Goal: Task Accomplishment & Management: Complete application form

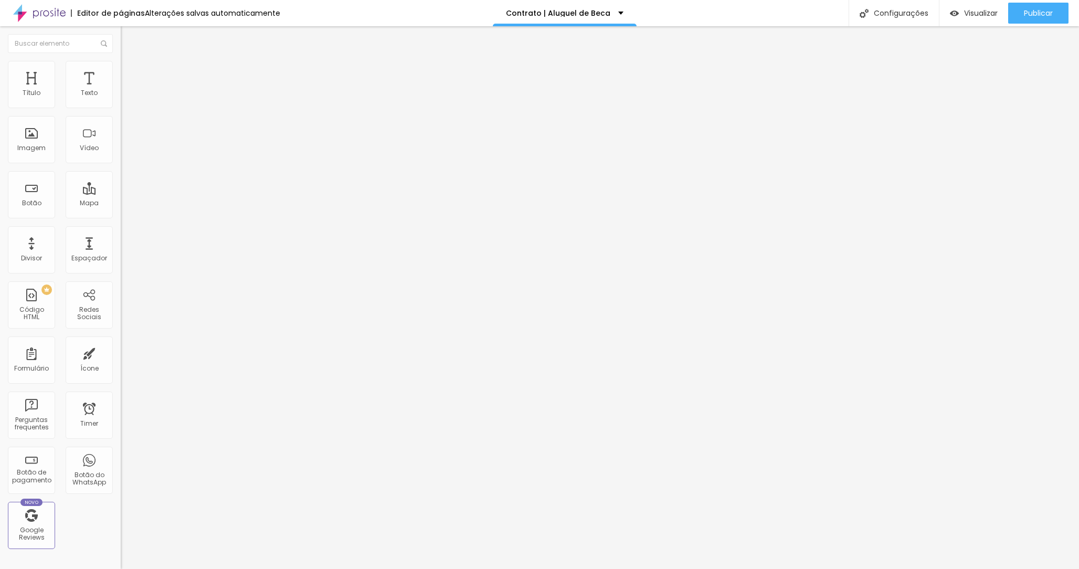
click at [121, 64] on li "Avançado" at bounding box center [181, 66] width 121 height 10
type input "11"
type input "12"
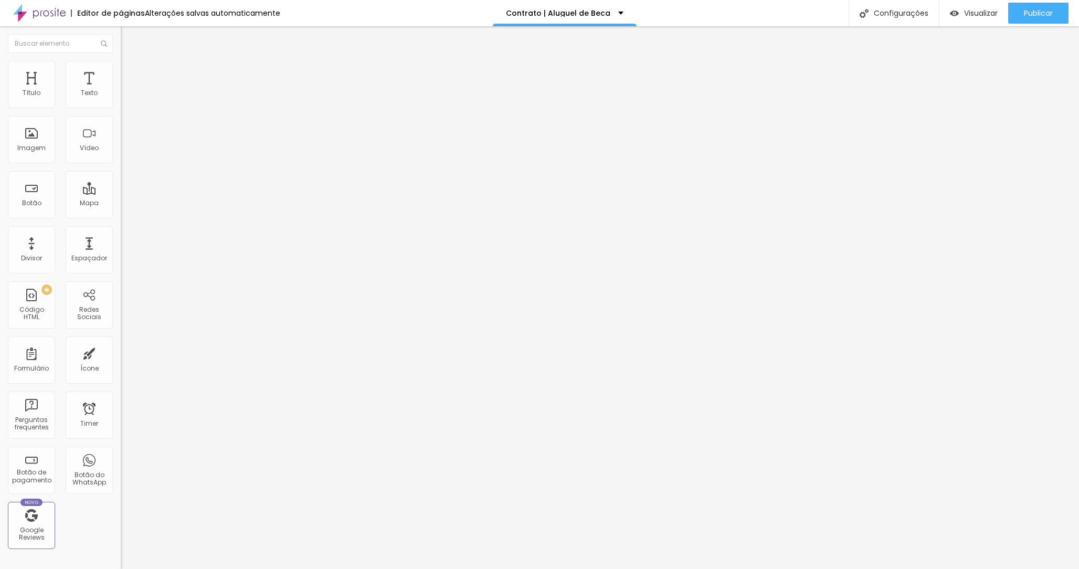
type input "13"
type input "14"
type input "15"
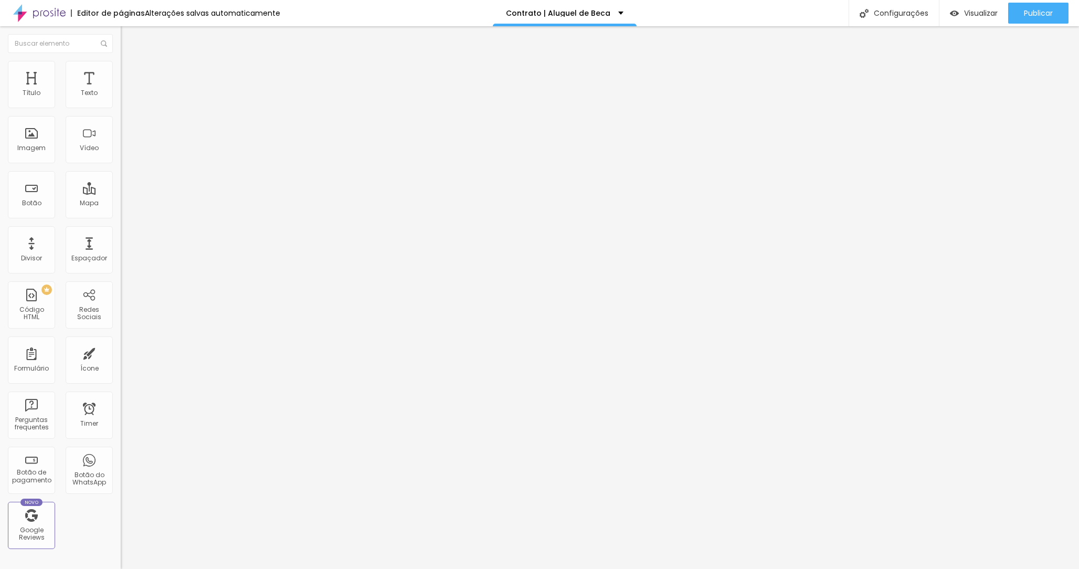
type input "15"
type input "16"
type input "17"
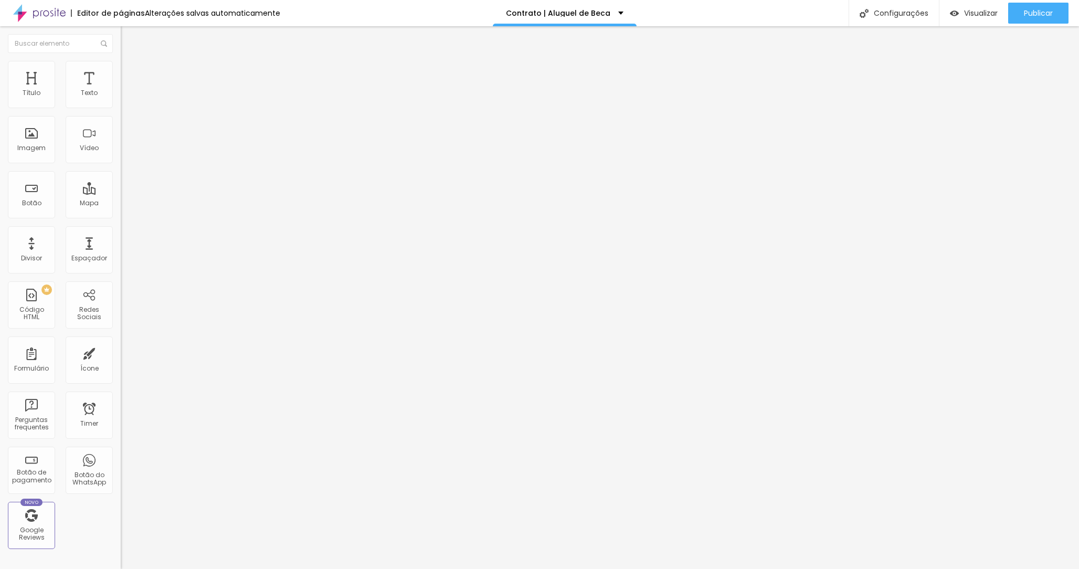
type input "18"
type input "17"
type input "16"
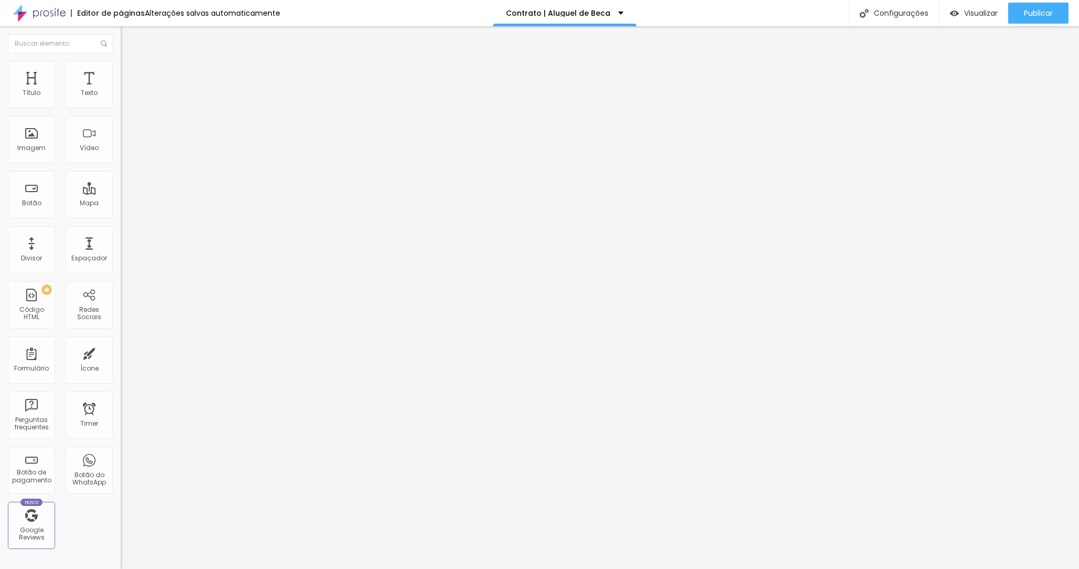
type input "16"
type input "15"
type input "14"
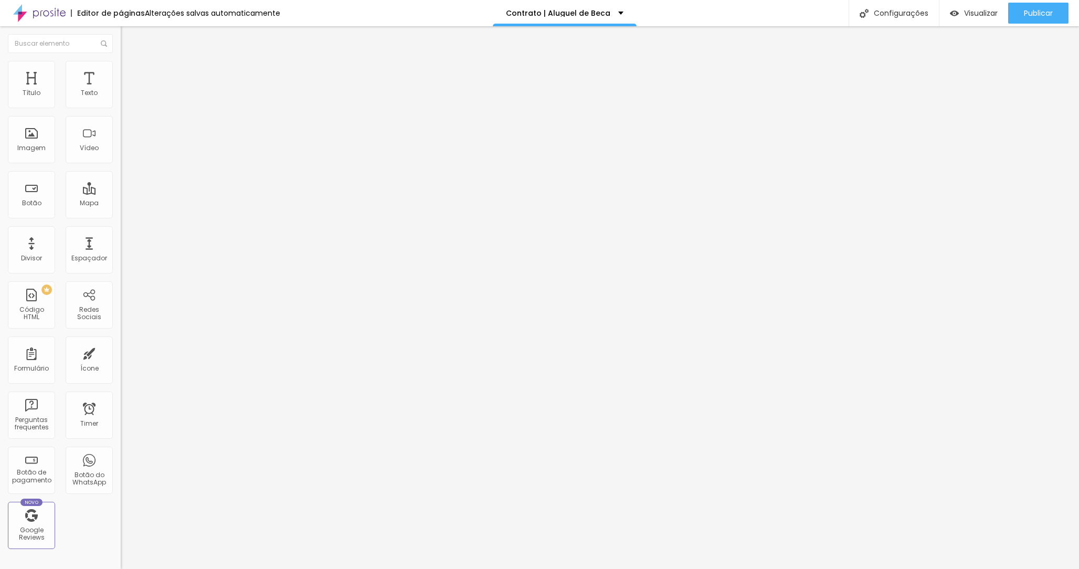
type input "13"
type input "14"
type input "15"
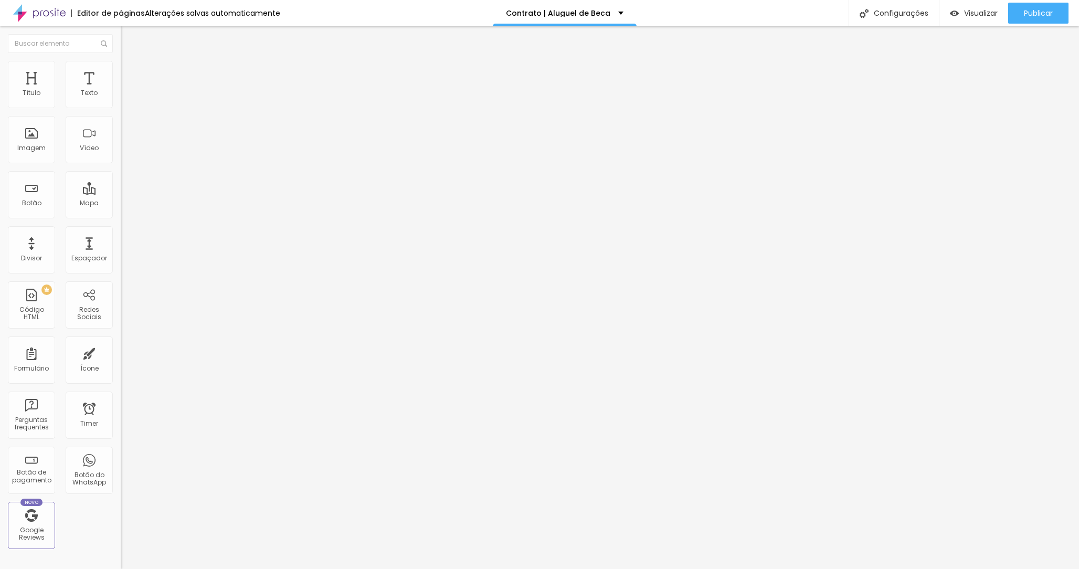
type input "15"
type input "16"
type input "17"
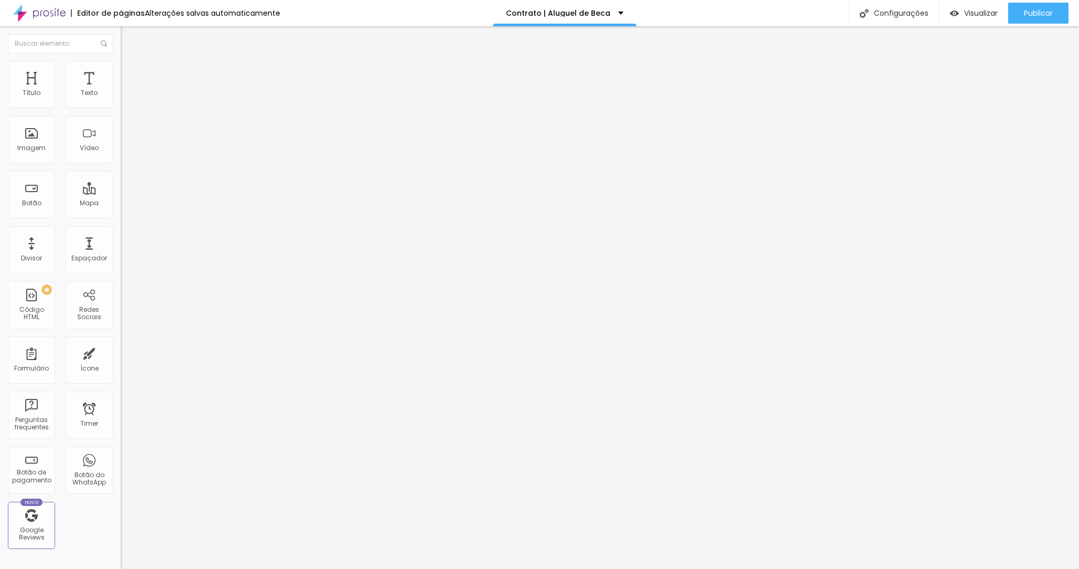
type input "18"
click at [121, 193] on input "range" at bounding box center [155, 197] width 68 height 8
type input "11"
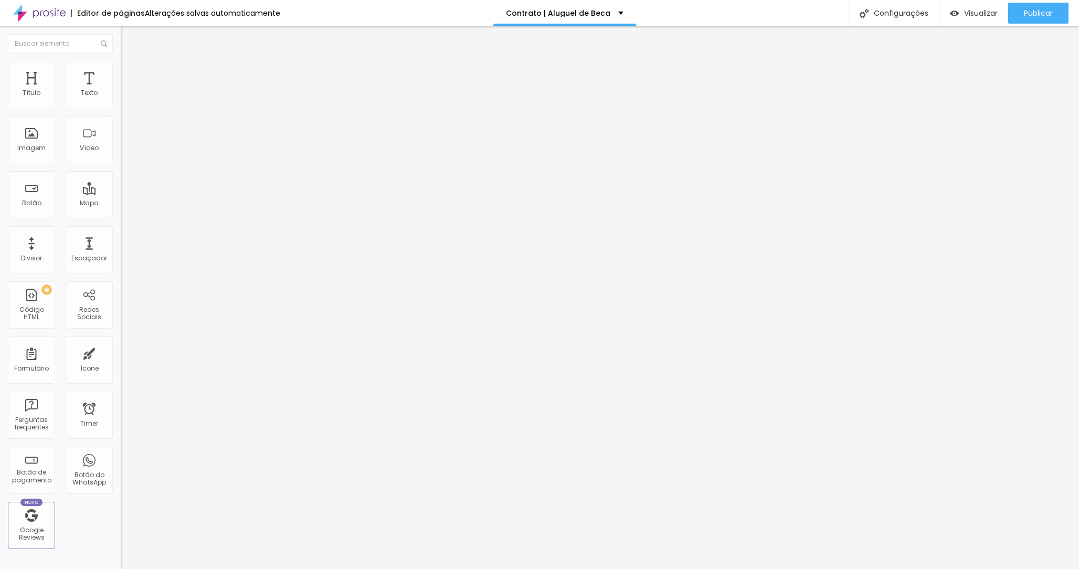
type input "11"
type input "12"
type input "13"
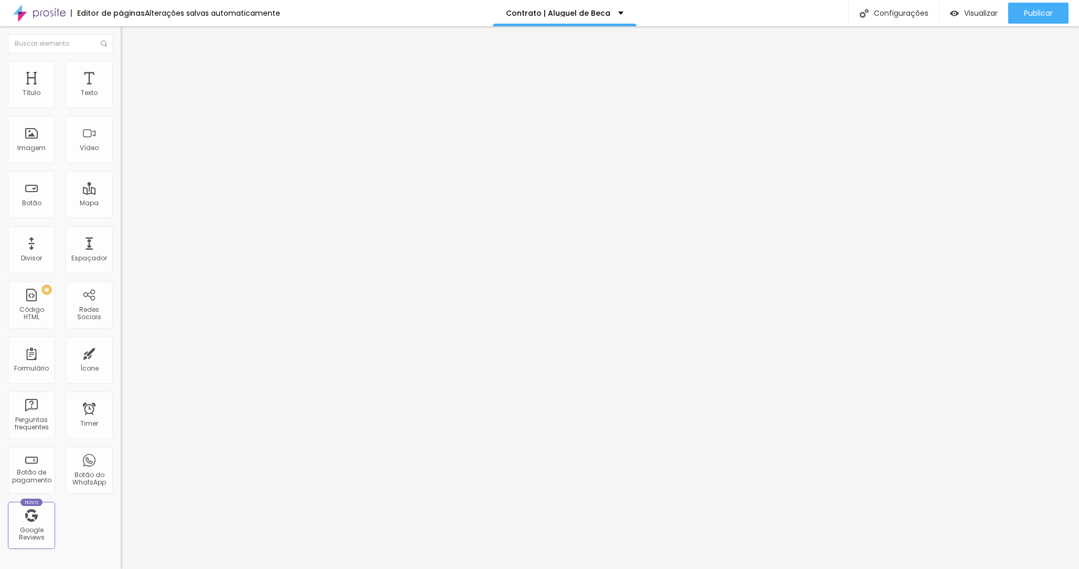
type input "14"
type input "15"
type input "16"
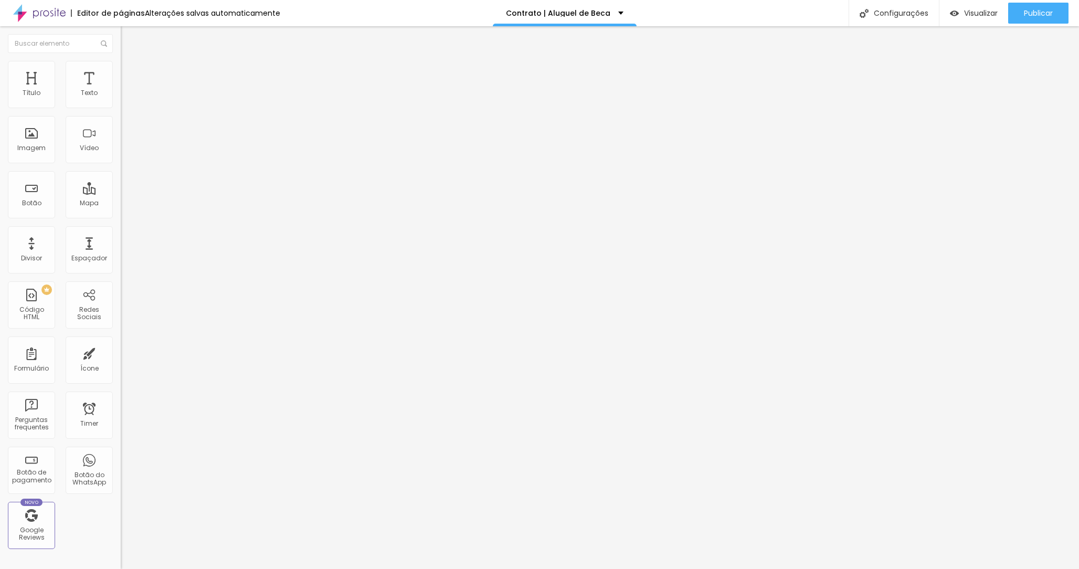
type input "16"
type input "17"
type input "18"
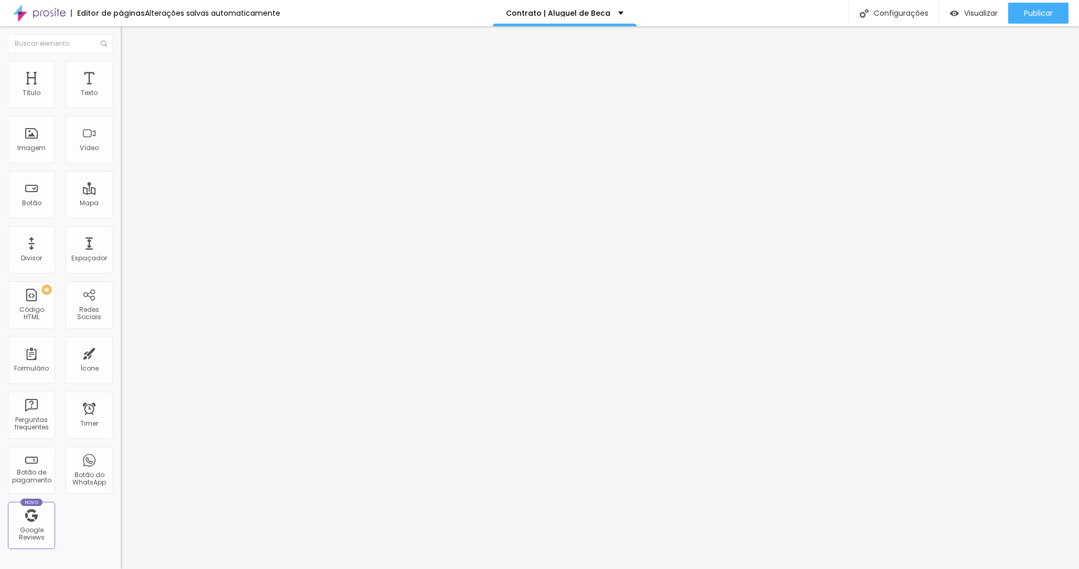
type input "18"
click at [121, 342] on input "range" at bounding box center [155, 346] width 68 height 8
click at [121, 60] on img at bounding box center [125, 54] width 9 height 9
click at [125, 98] on icon "button" at bounding box center [128, 94] width 6 height 6
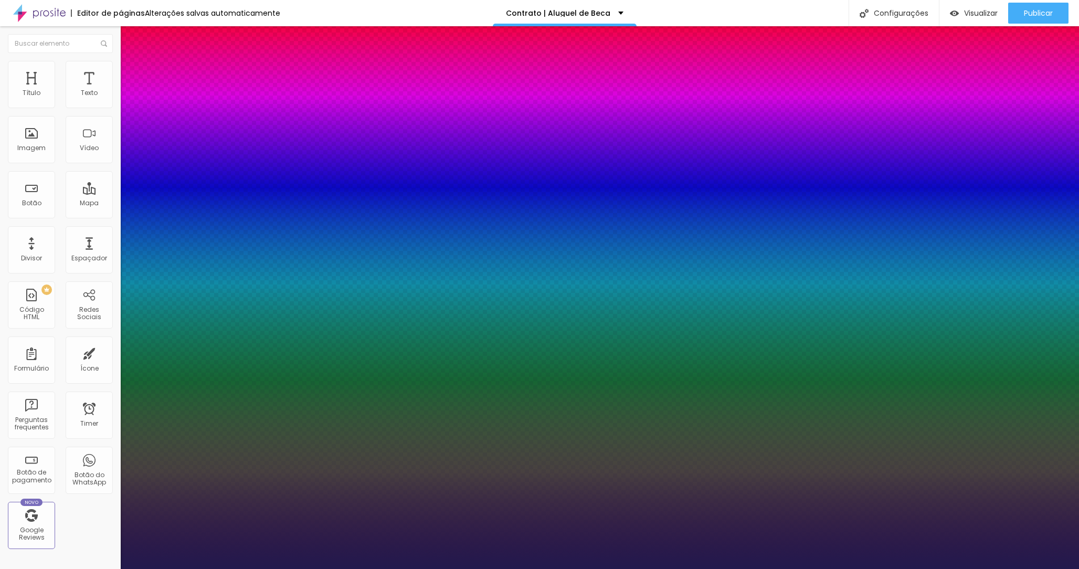
type input "19"
type input "20"
type input "21"
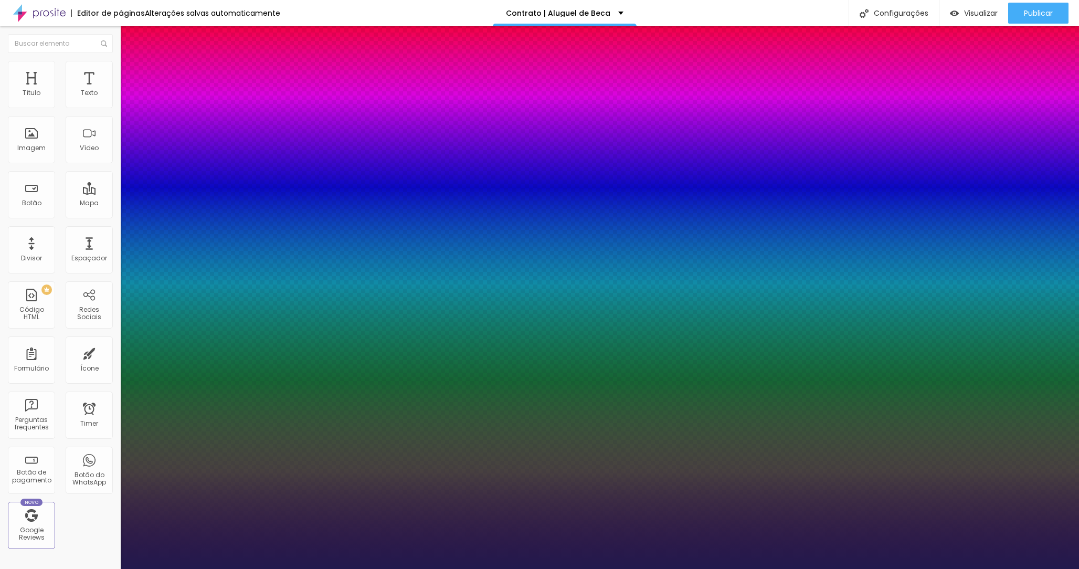
type input "21"
type input "22"
type input "23"
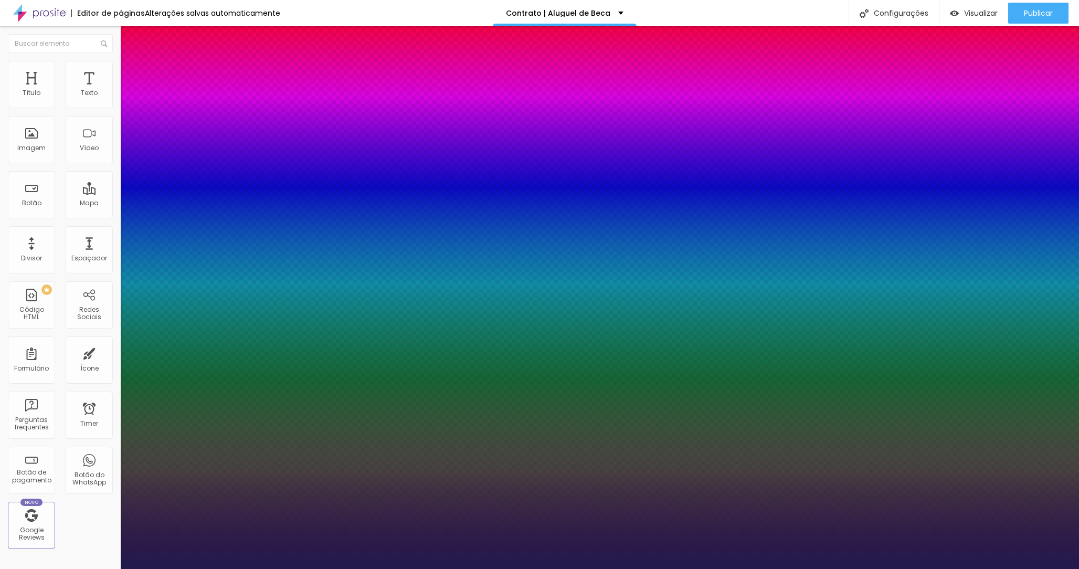
type input "24"
type input "25"
type input "24"
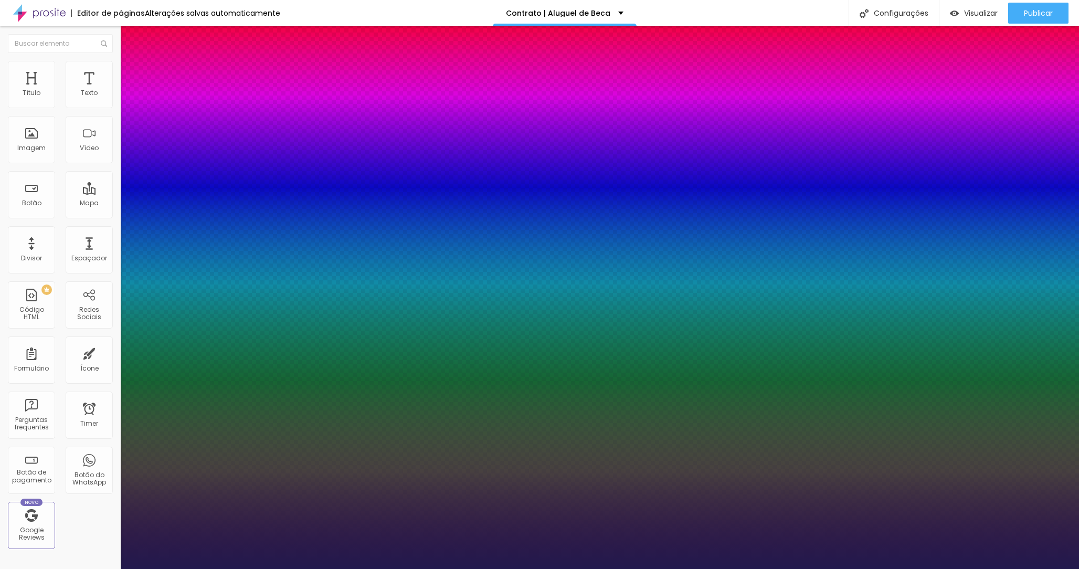
type input "24"
type input "23"
type input "22"
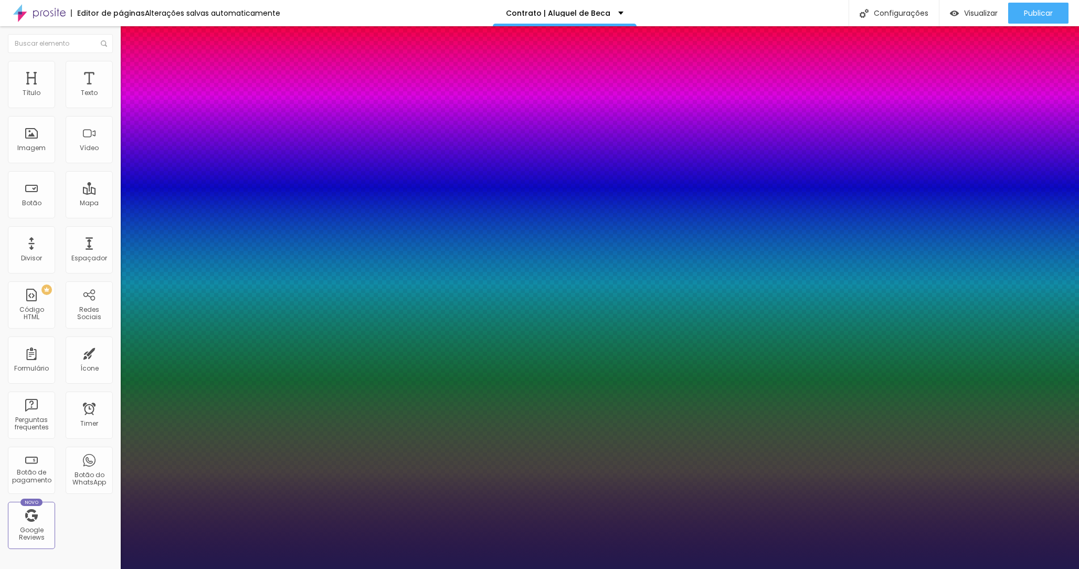
type input "21"
type input "20"
type input "19"
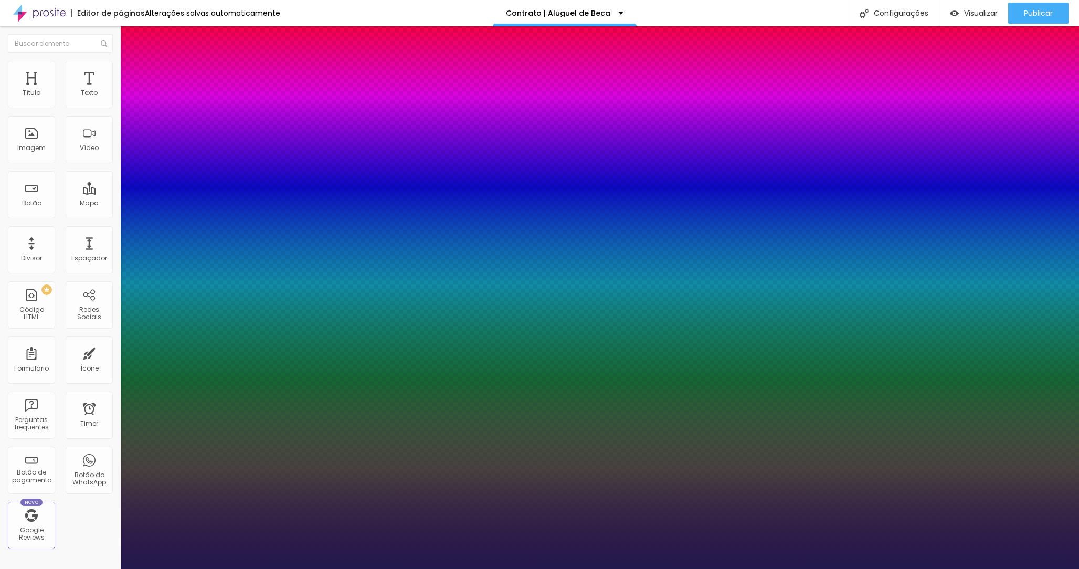
type input "19"
type input "20"
type input "21"
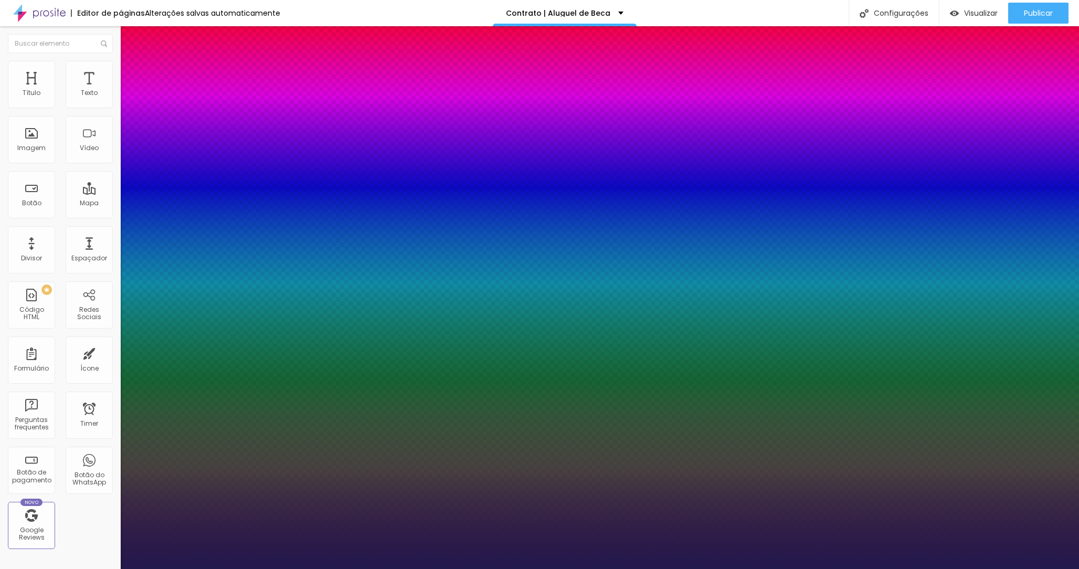
type input "21"
type input "0.1"
type input "0.2"
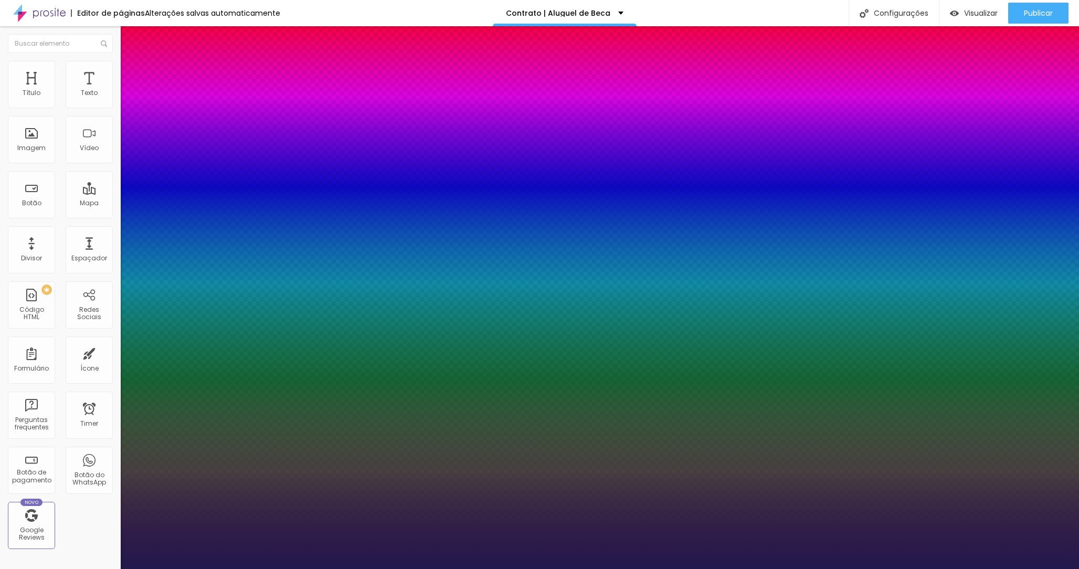
type input "0.2"
type input "0.3"
type input "0.4"
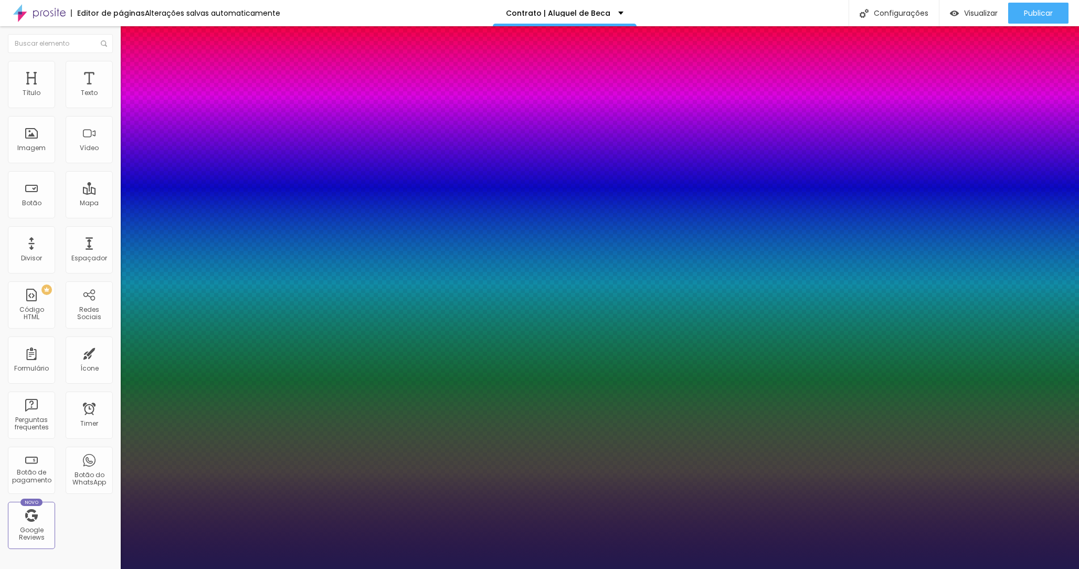
type input "0.5"
type input "0.6"
type input "0.7"
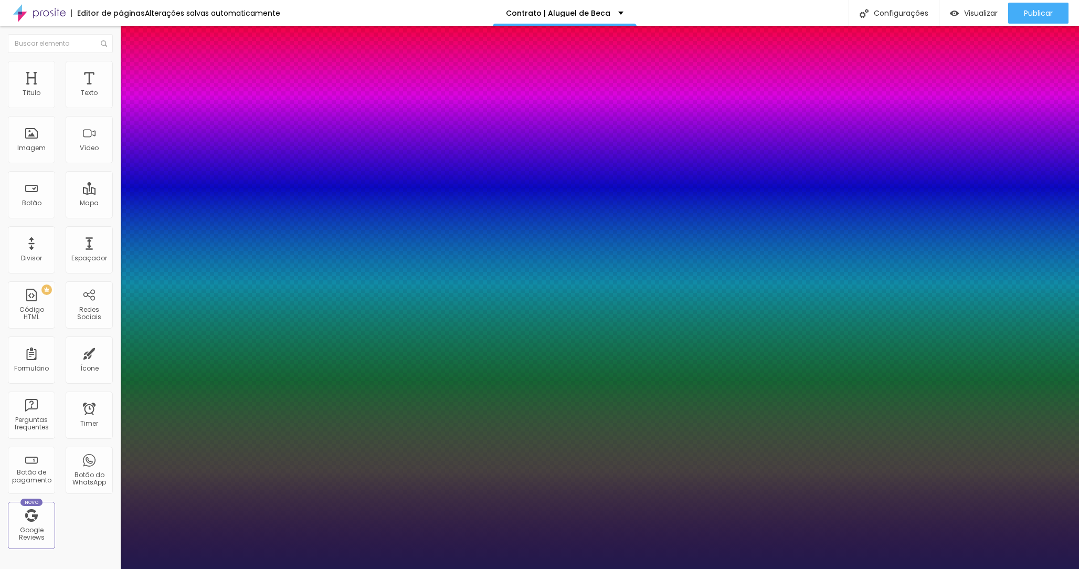
type input "0.7"
type input "0.8"
type input "0.7"
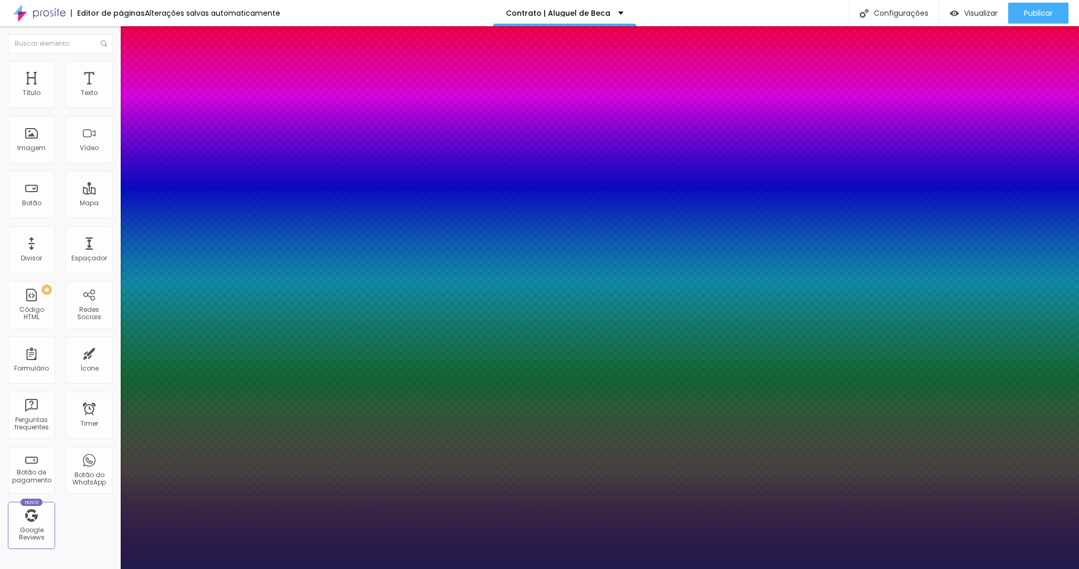
type input "0.6"
type input "0.5"
type input "0.4"
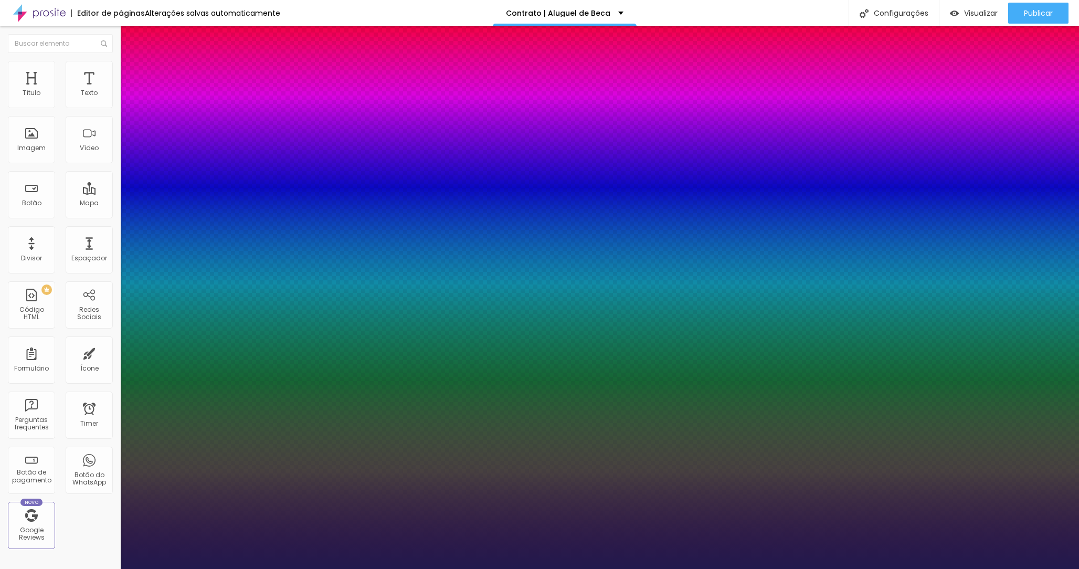
type input "0.4"
type input "0.3"
type input "0.2"
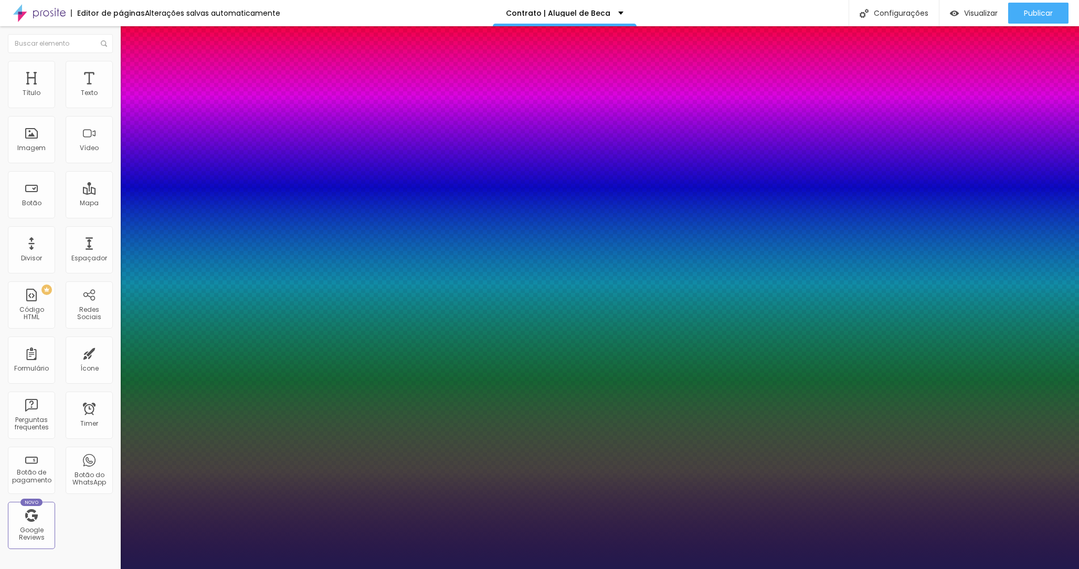
type input "0.1"
type input "0"
drag, startPoint x: 135, startPoint y: 203, endPoint x: 119, endPoint y: 197, distance: 17.3
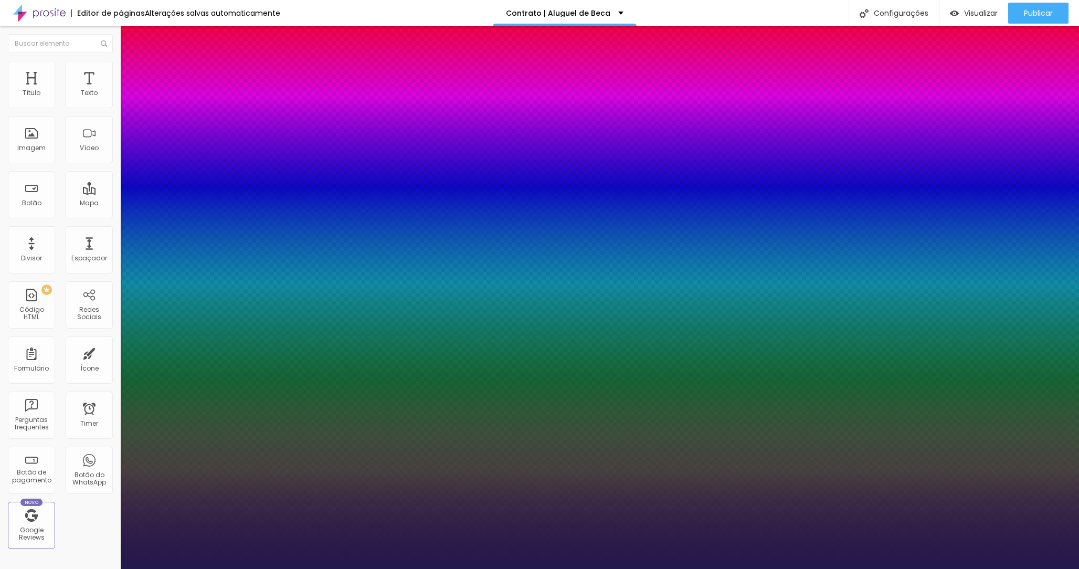
type input "1"
type input "2"
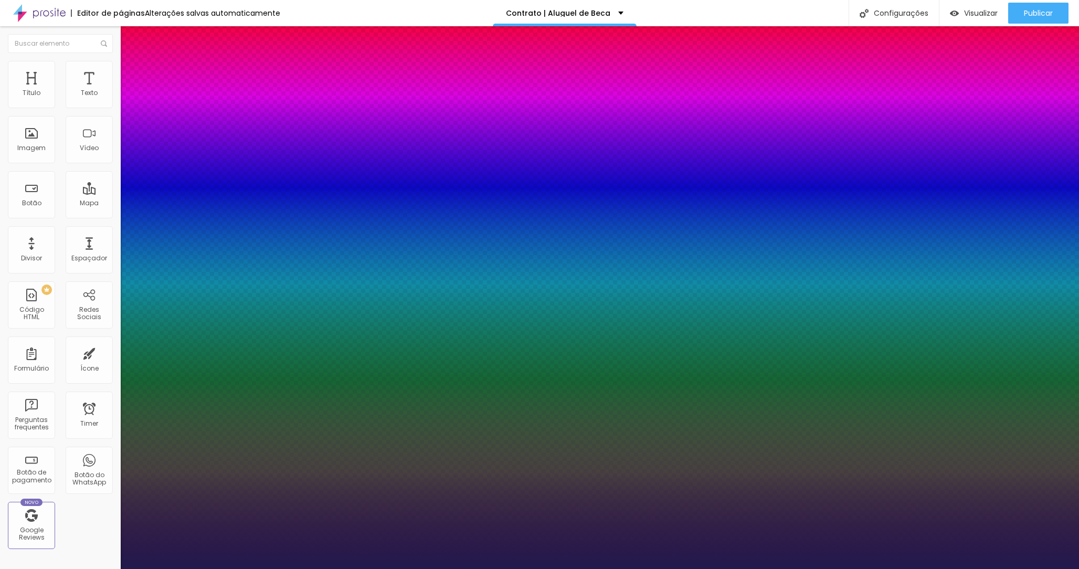
type input "3"
type input "4"
type input "5"
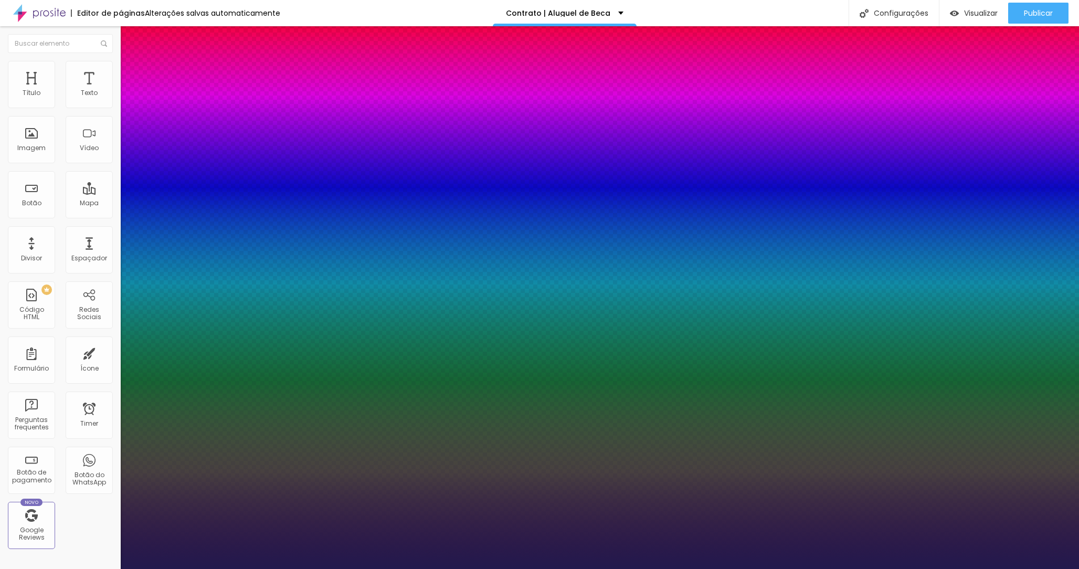
type input "5"
type input "4"
type input "3"
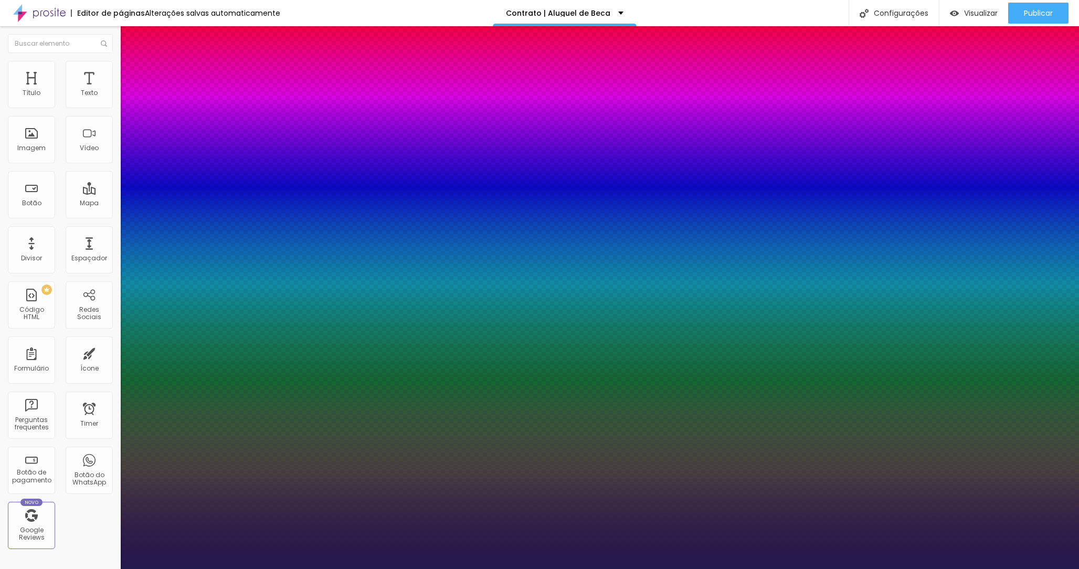
type input "2"
type input "1"
type input "2"
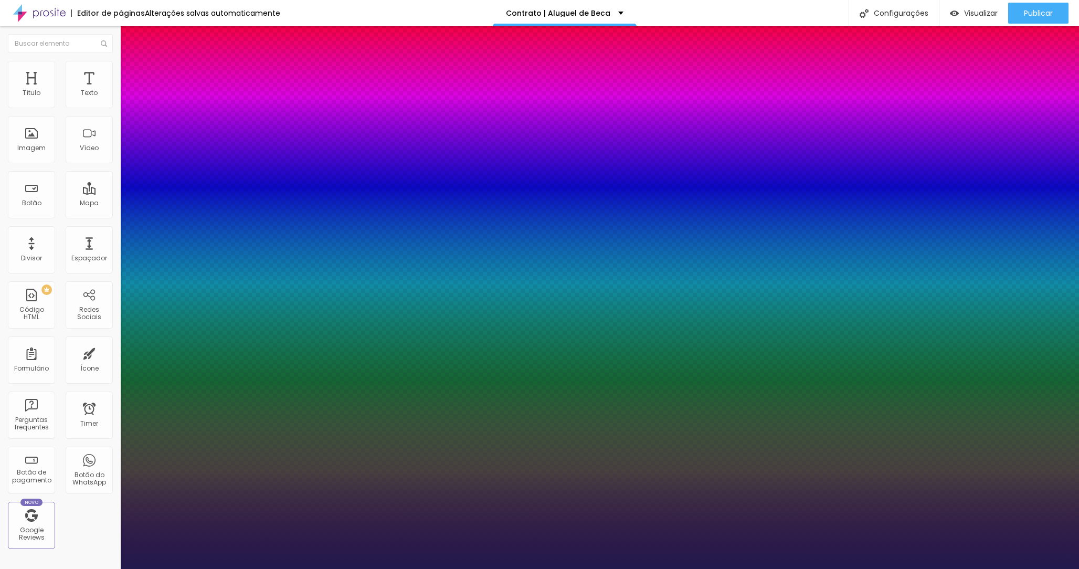
type input "2"
type input "3"
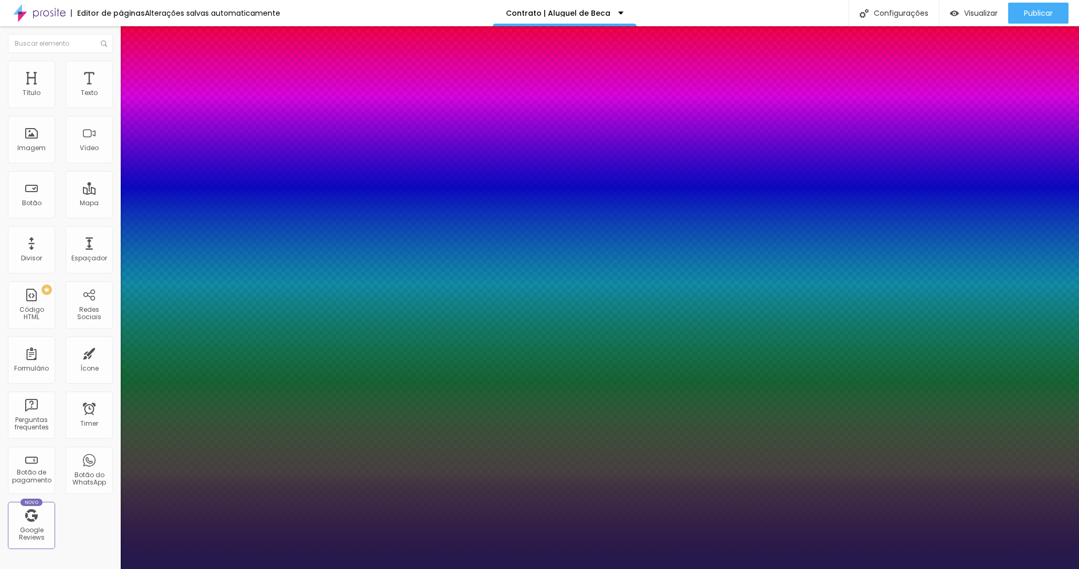
type input "1.5"
type input "1.6"
type input "1.7"
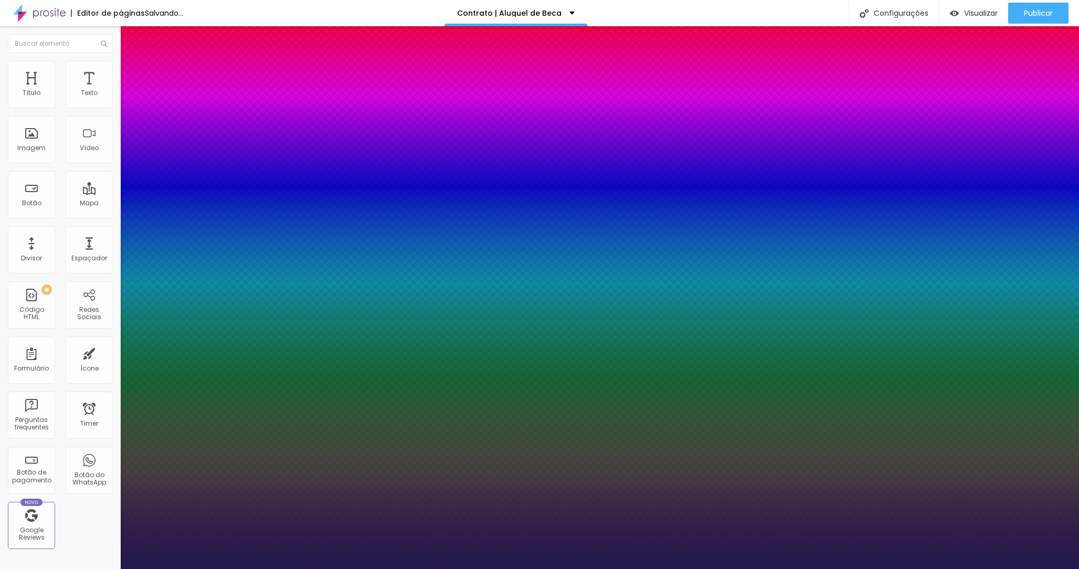
type input "1.7"
type input "1.8"
type input "1.9"
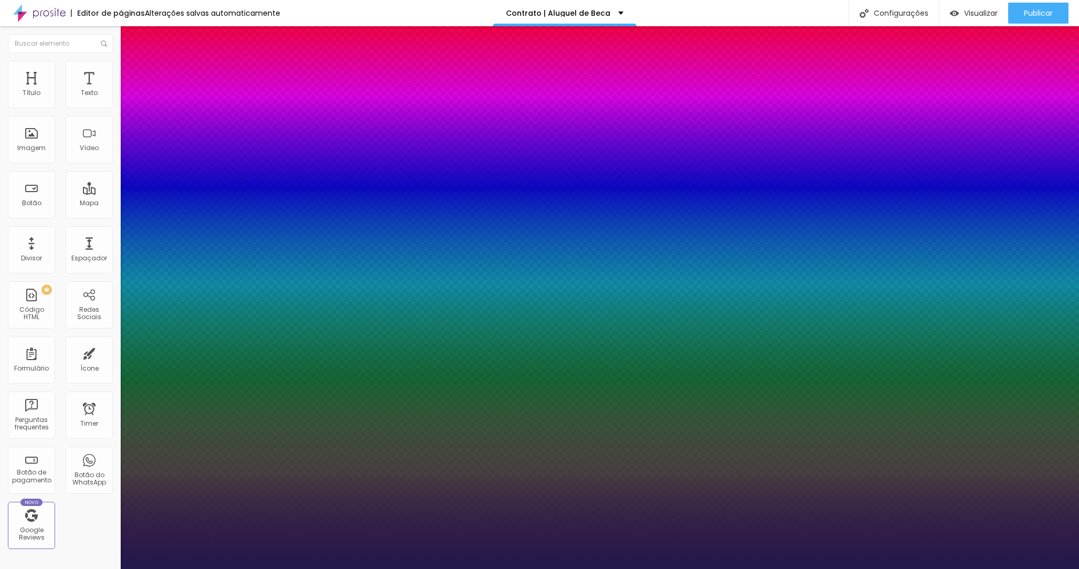
type input "2"
drag, startPoint x: 183, startPoint y: 251, endPoint x: 267, endPoint y: 252, distance: 83.4
type input "1.9"
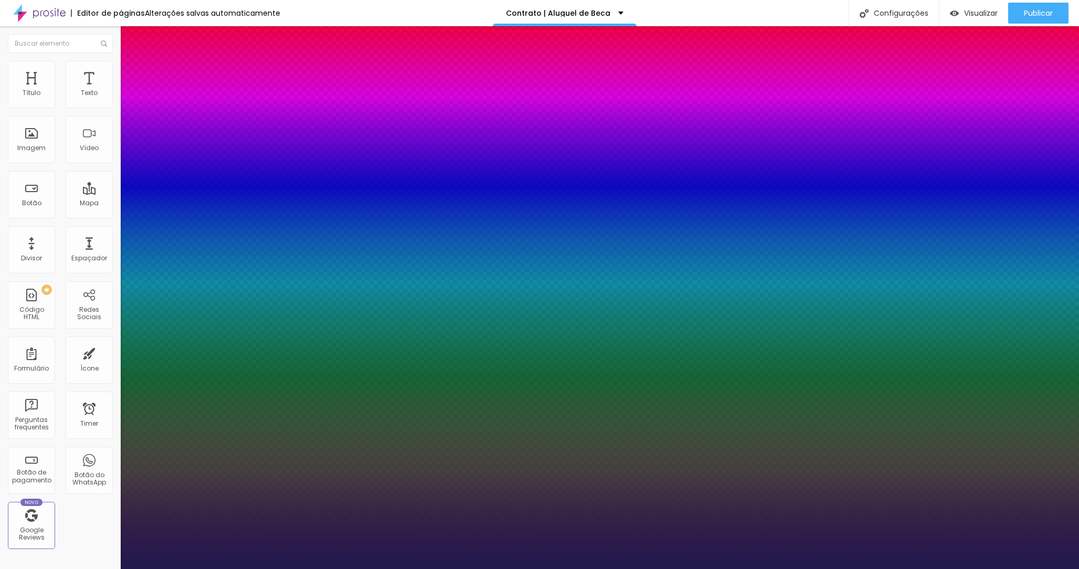
type input "1.9"
type input "4"
type input "3"
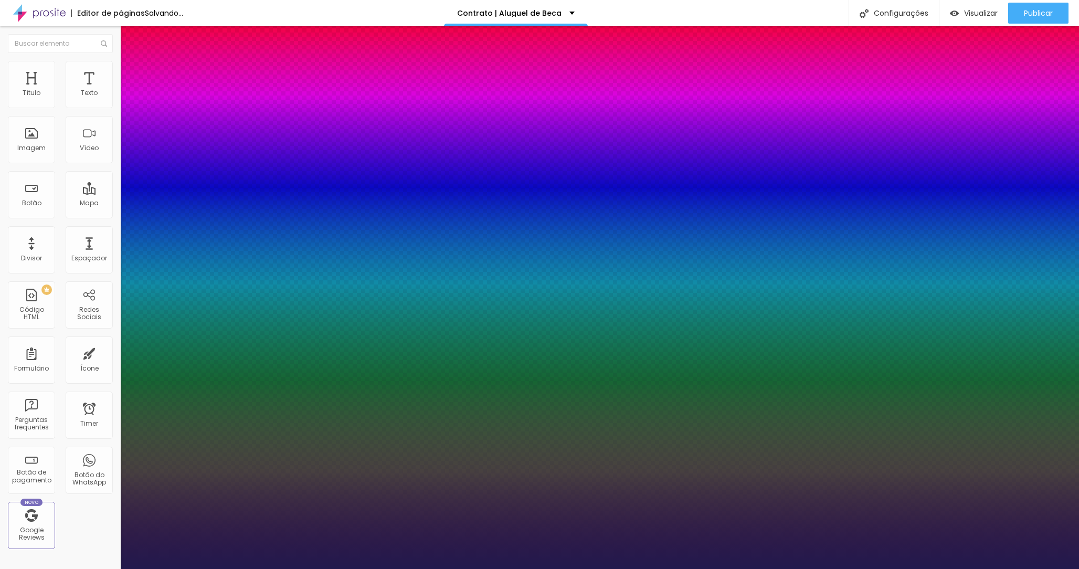
type input "2"
type input "1"
type input "0"
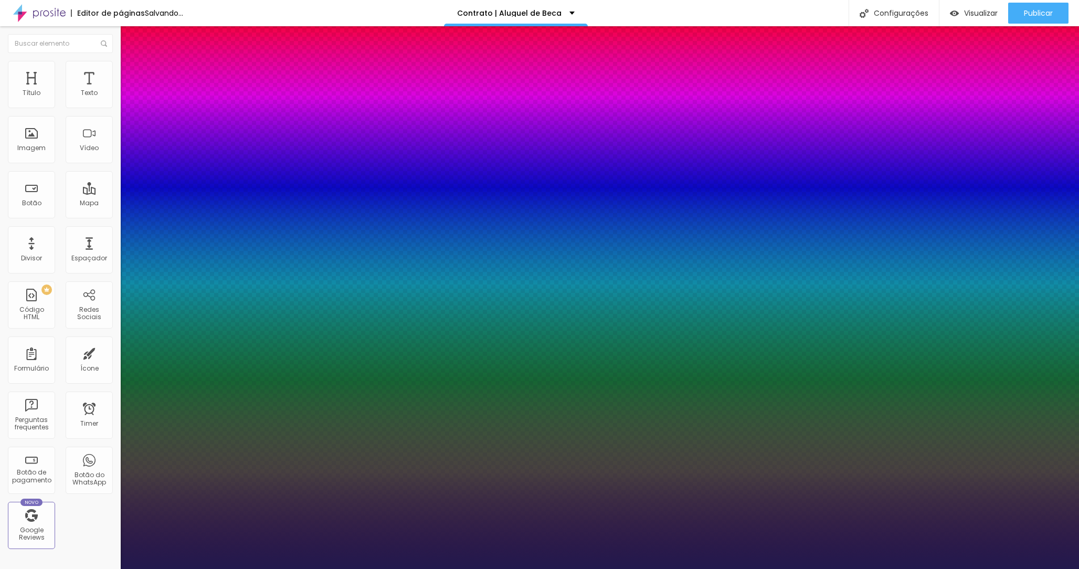
type input "0"
drag, startPoint x: 137, startPoint y: 227, endPoint x: 126, endPoint y: 226, distance: 10.5
type input "0"
drag, startPoint x: 132, startPoint y: 205, endPoint x: 126, endPoint y: 205, distance: 5.8
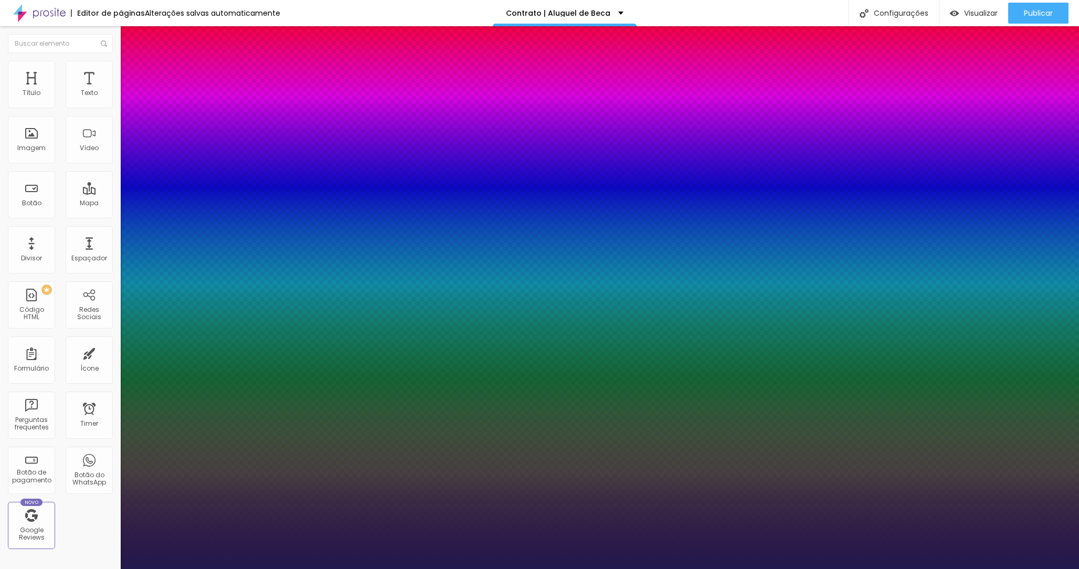
type input "22"
type input "21"
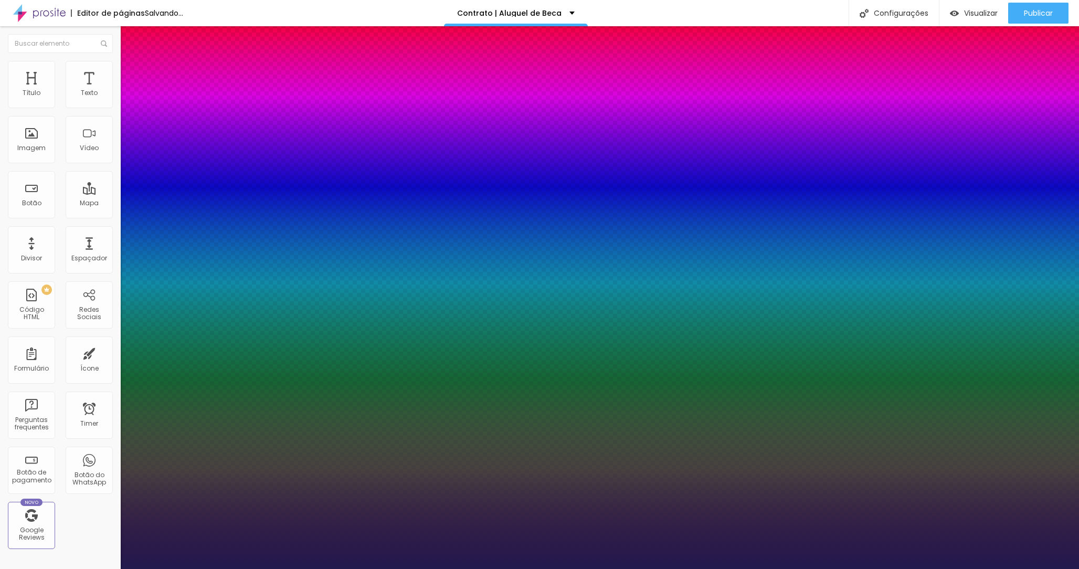
type input "20"
type input "19"
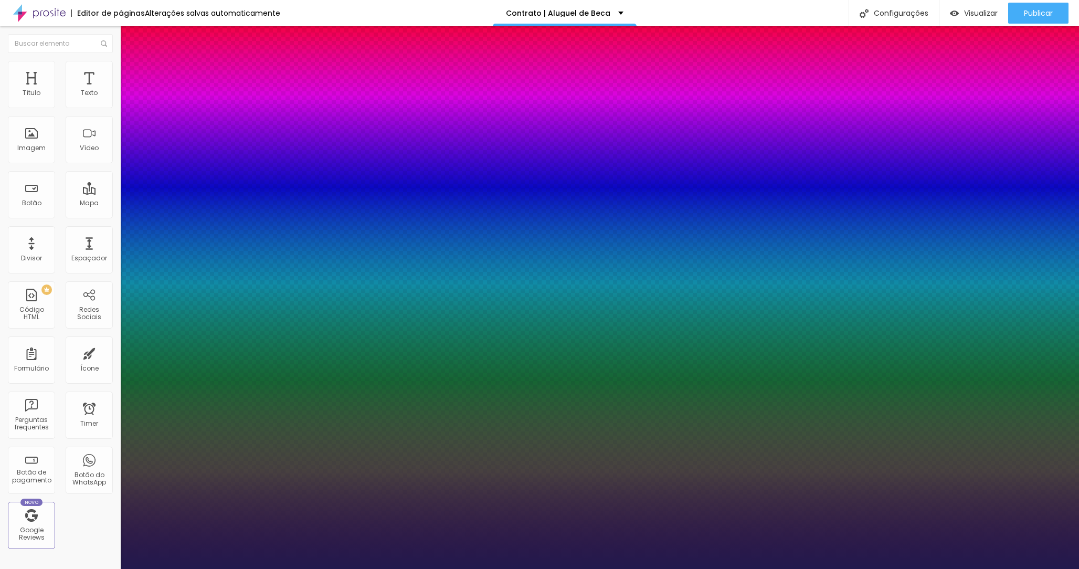
click at [507, 568] on div at bounding box center [539, 569] width 1079 height 0
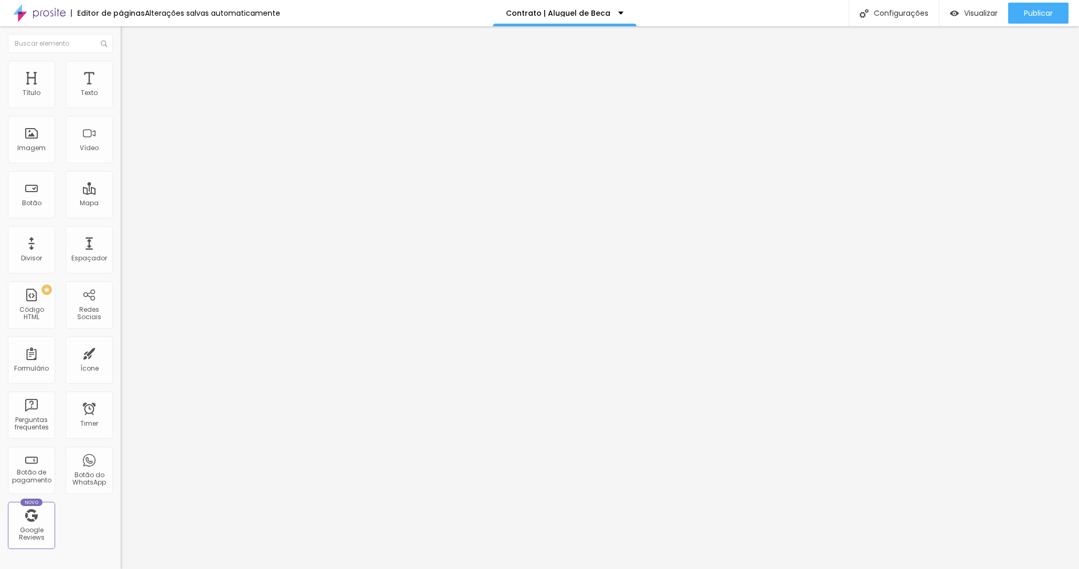
click at [121, 44] on button "Editar Texto" at bounding box center [181, 38] width 121 height 24
click at [121, 106] on img at bounding box center [124, 109] width 6 height 6
click at [121, 106] on div "Form" at bounding box center [181, 97] width 121 height 18
click at [128, 102] on div "Contrato | 15 anos" at bounding box center [181, 97] width 107 height 9
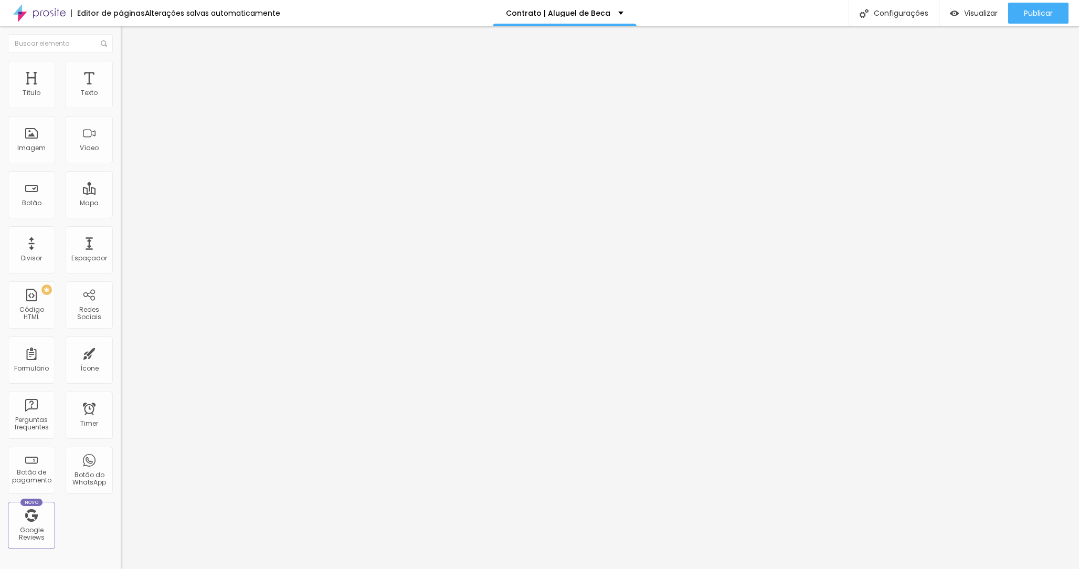
scroll to position [243, 0]
click at [128, 102] on div "Contrato | 15 anos" at bounding box center [181, 97] width 107 height 9
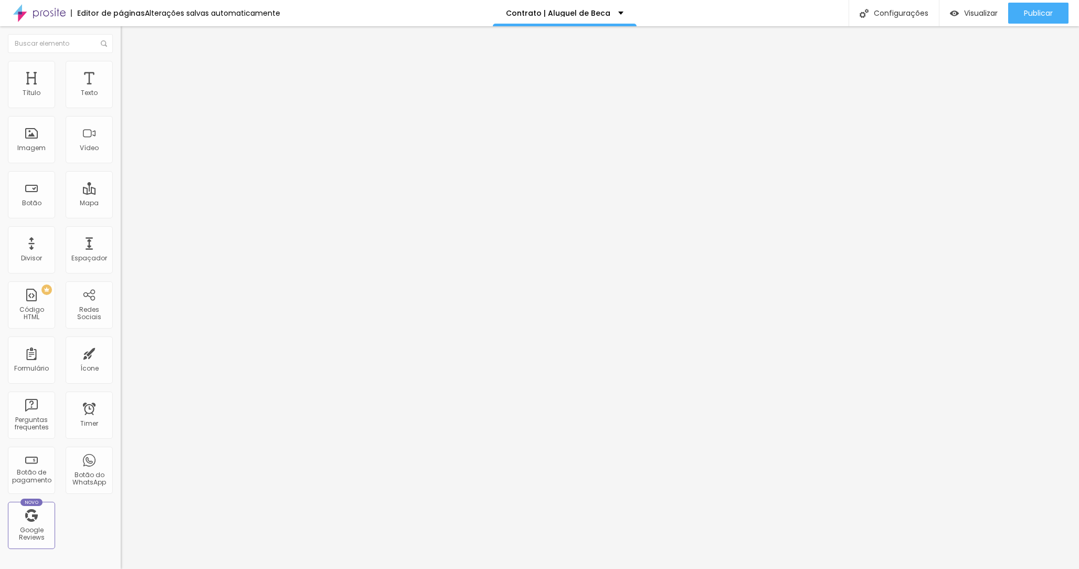
type input "Medicina - UNINASSAU - T5 - 2025"
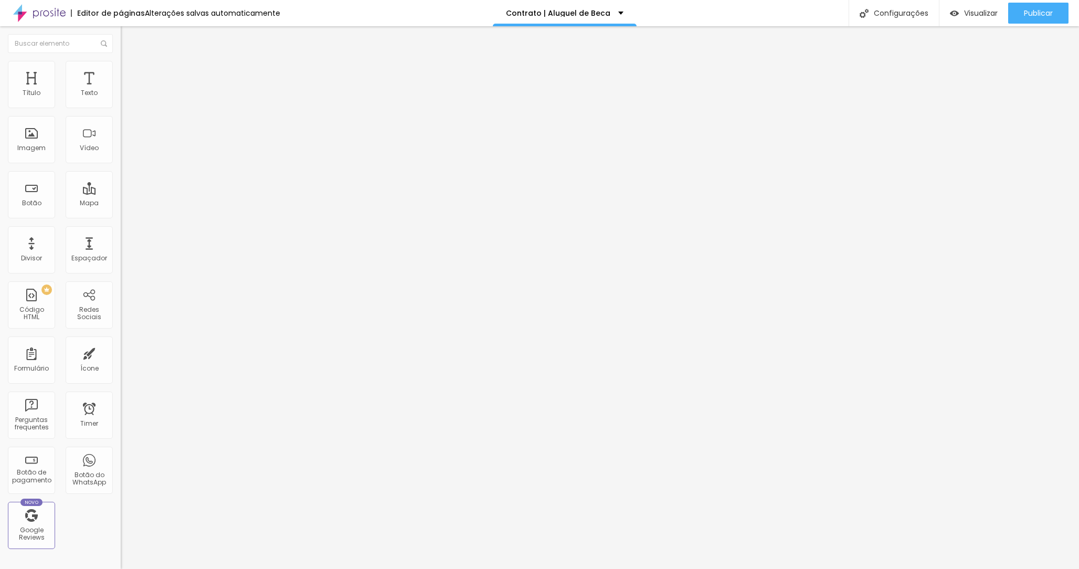
click at [128, 102] on div "Contrato | 15 anos" at bounding box center [181, 97] width 107 height 9
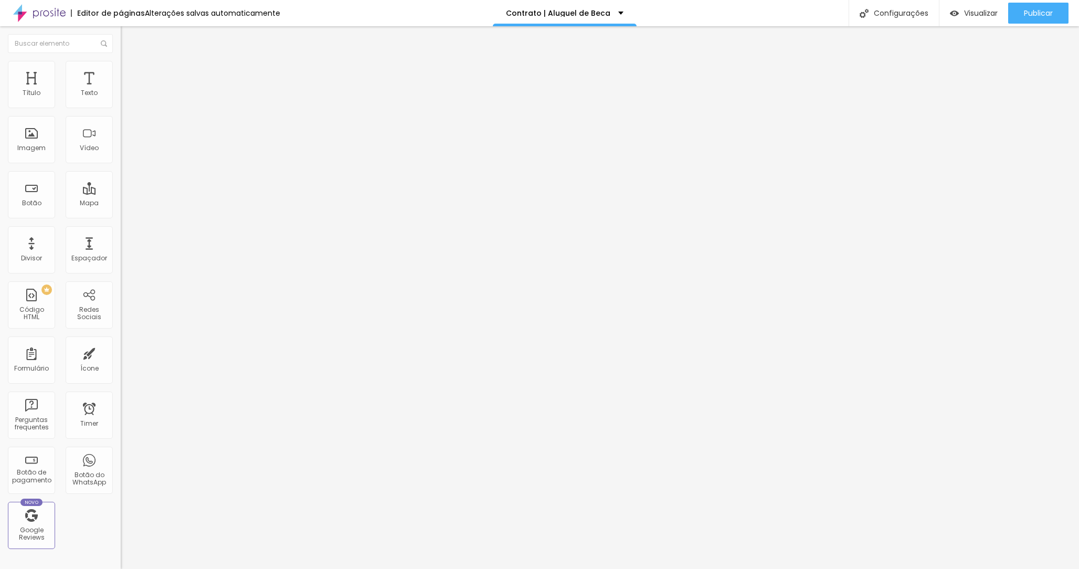
type input "ALUGUEL DE BECA"
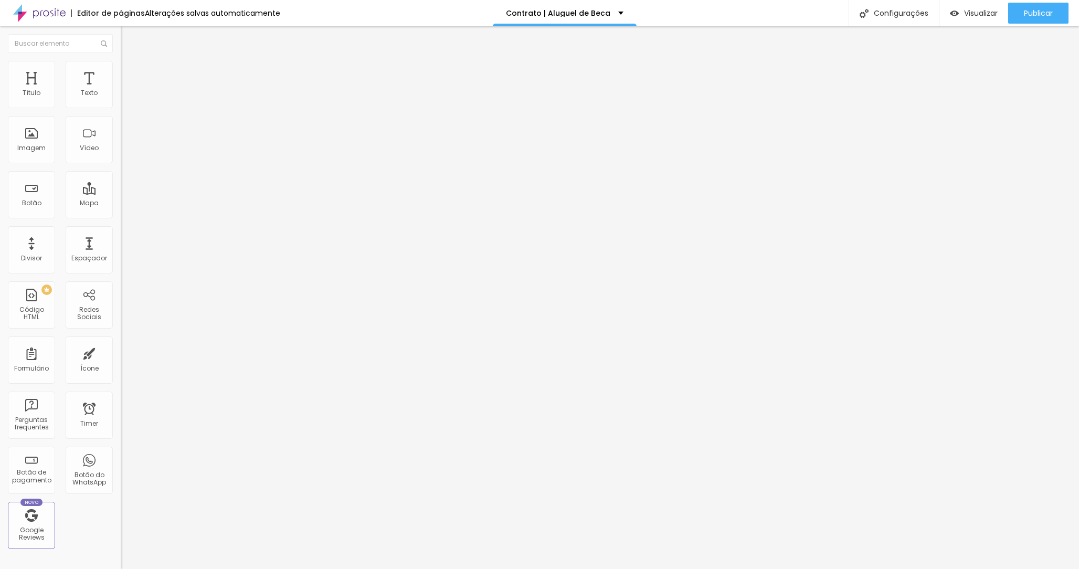
type input "Instituição de Ensino"
type input "Qual faculdade"
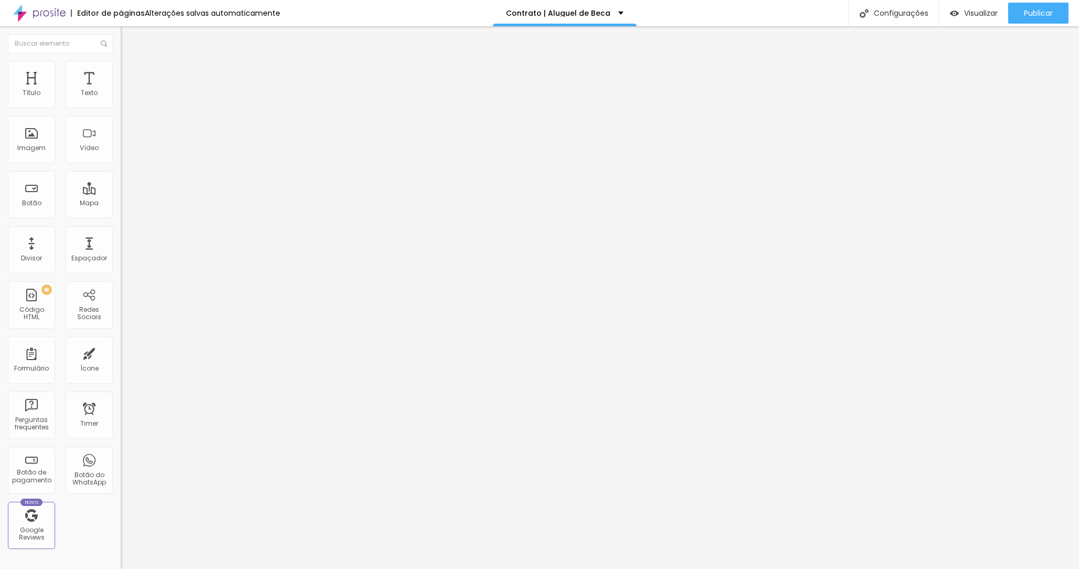
type input "Qual o seu curso"
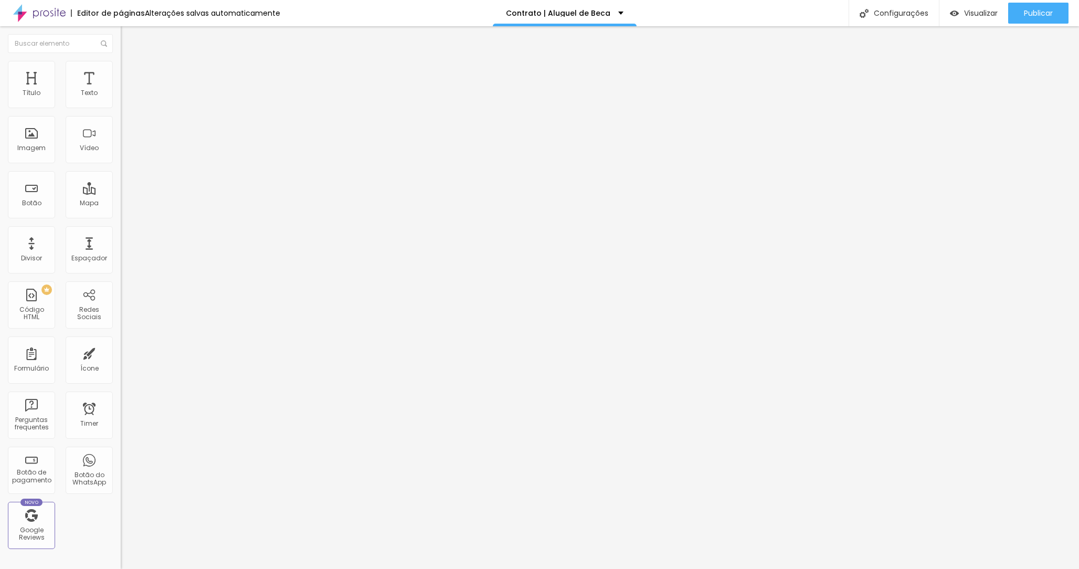
type input "Nome Completo"
type input "Sem abreviações"
type input "C"
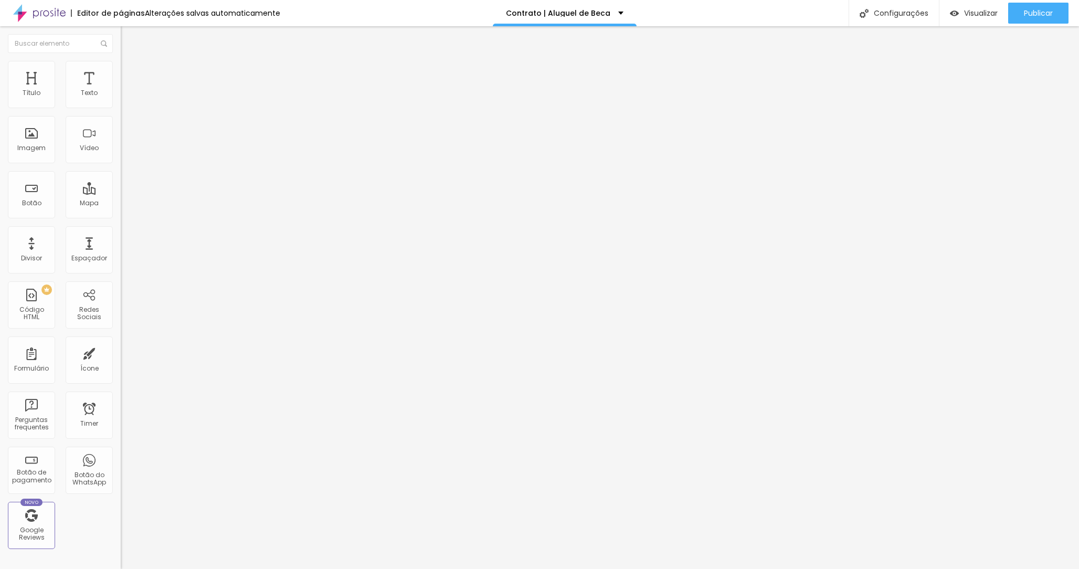
type input "Qual a data da sua colação?"
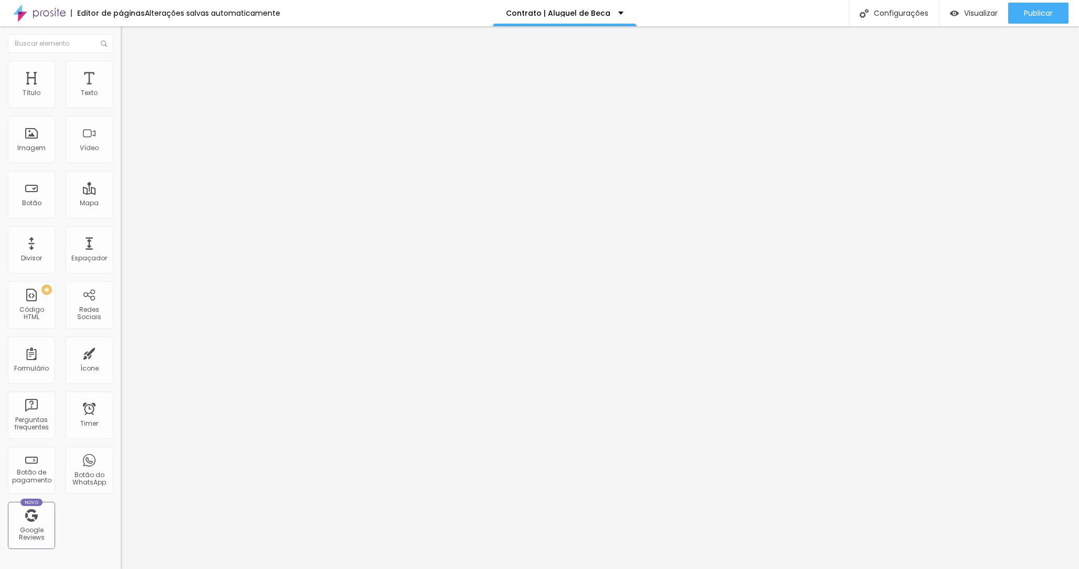
scroll to position [71, 0]
type input "Você fará"
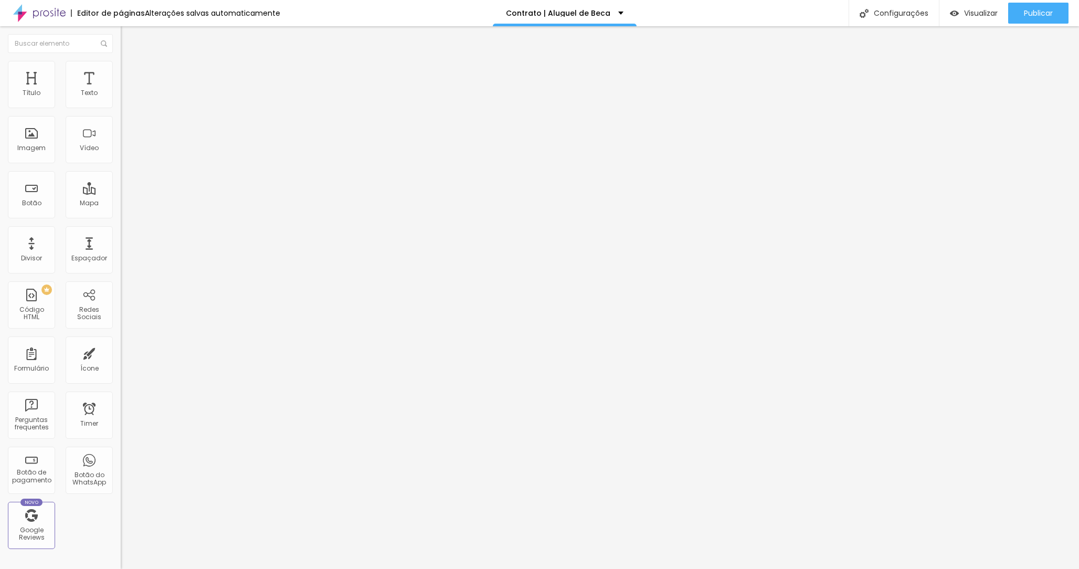
scroll to position [156, 0]
type input "Dos serviços que necesitará de beca"
type input "Farei ensaio de formando"
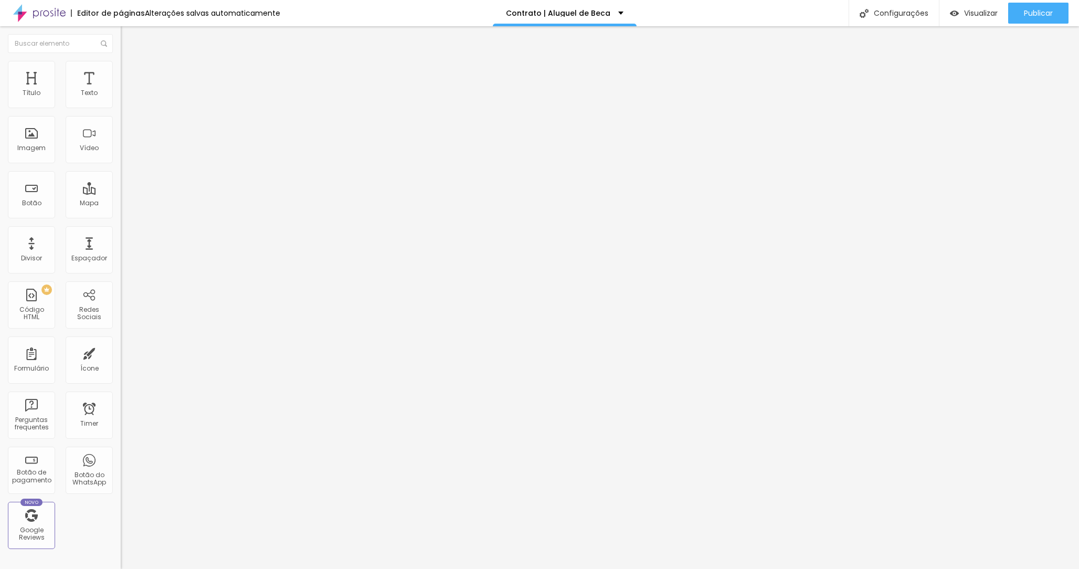
type input "Farei colação de grau"
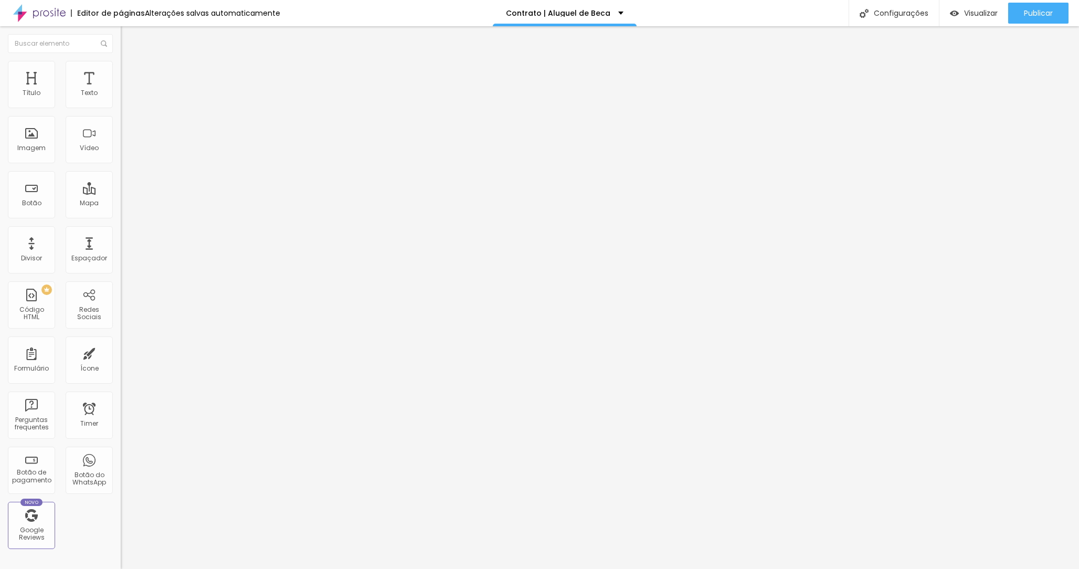
scroll to position [57, 0]
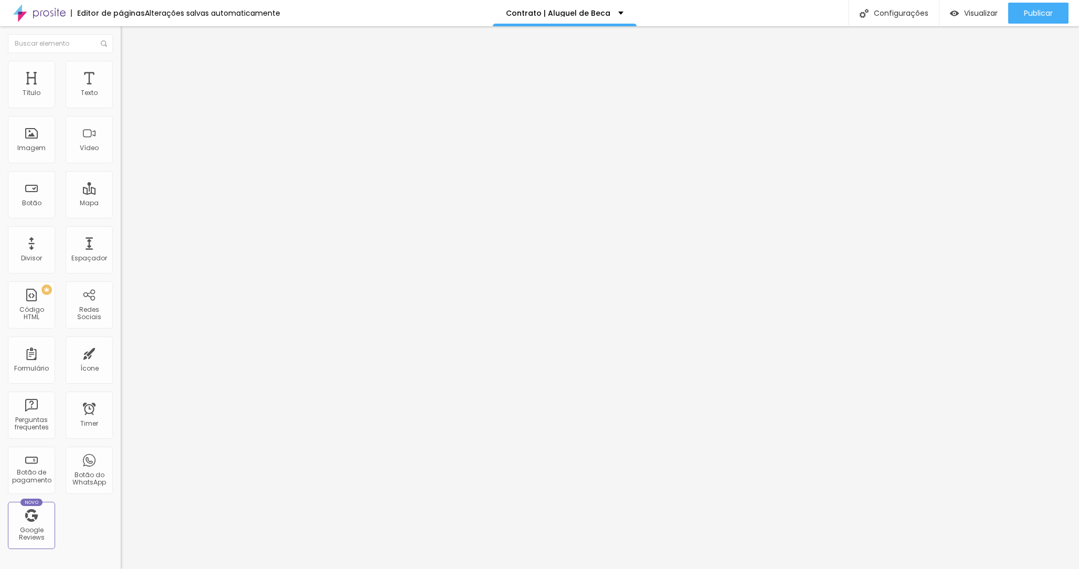
type input "Forma de Pagamento"
type input "À"
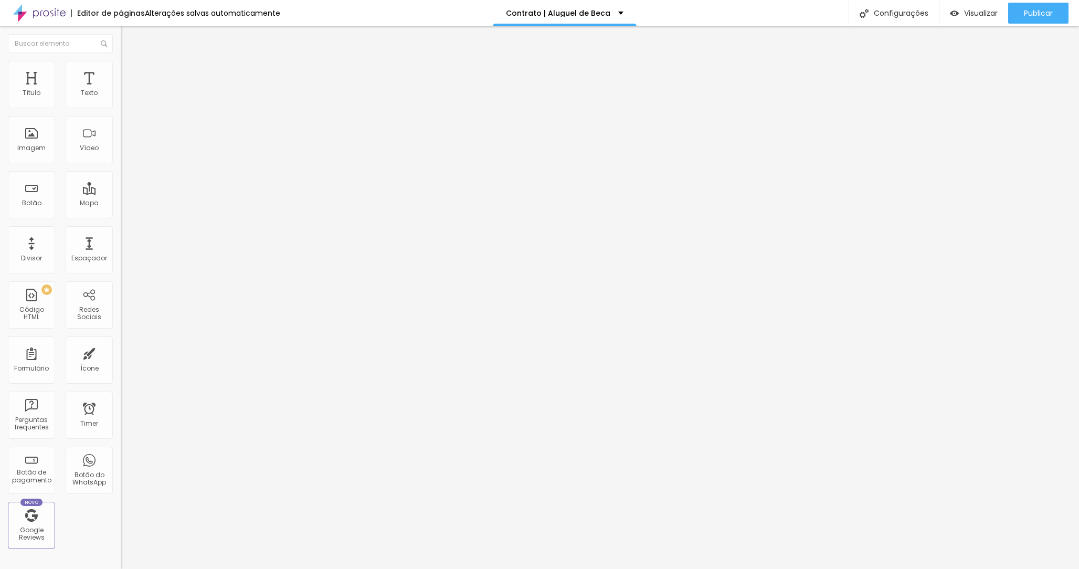
type input "À vsta"
type input "Parcelado no PIX"
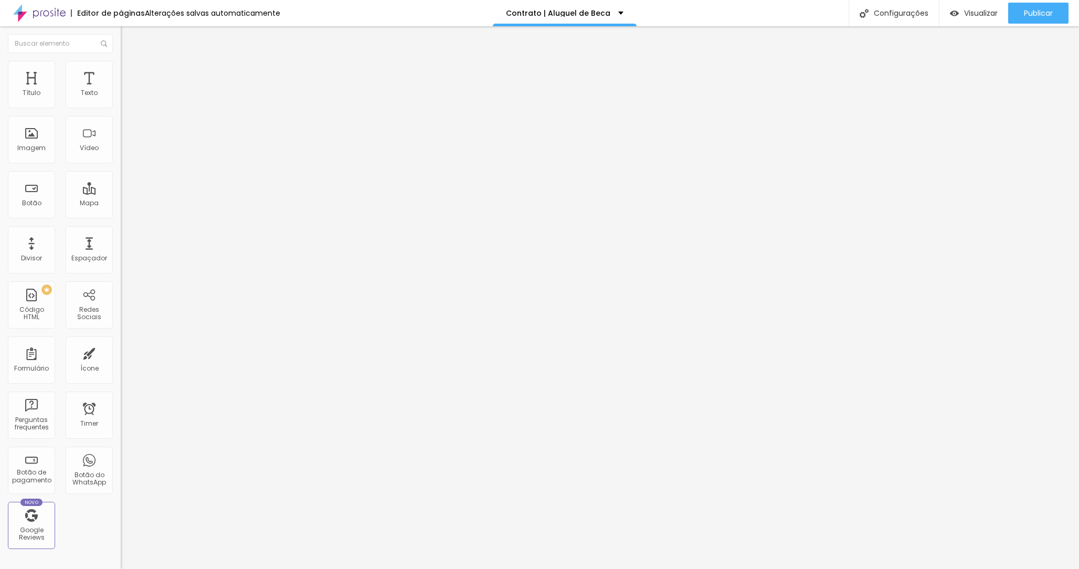
type input "Cartão de Crédito até 12x (com juros)"
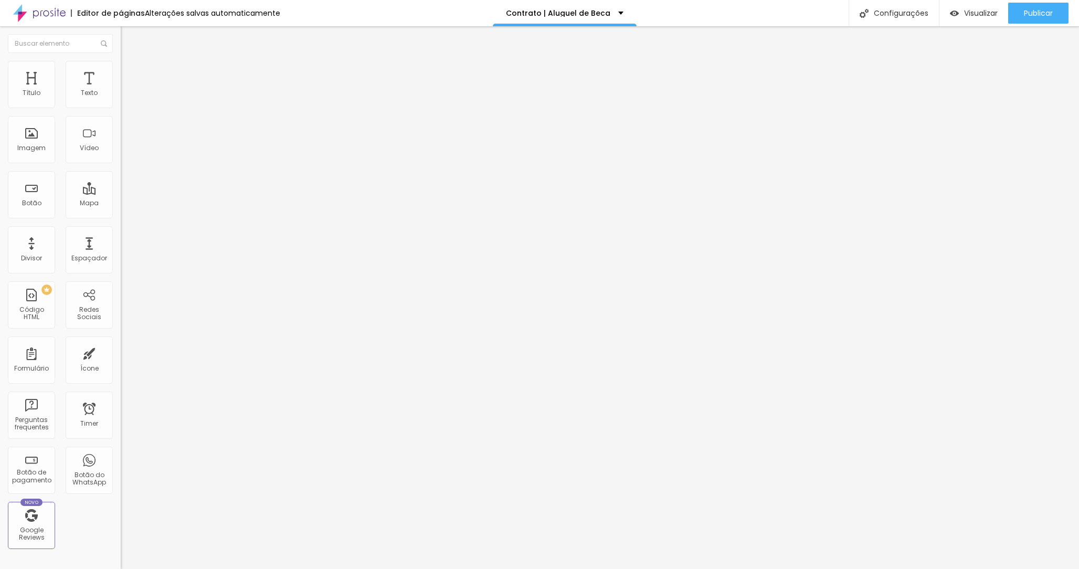
click at [121, 105] on span at bounding box center [124, 109] width 6 height 9
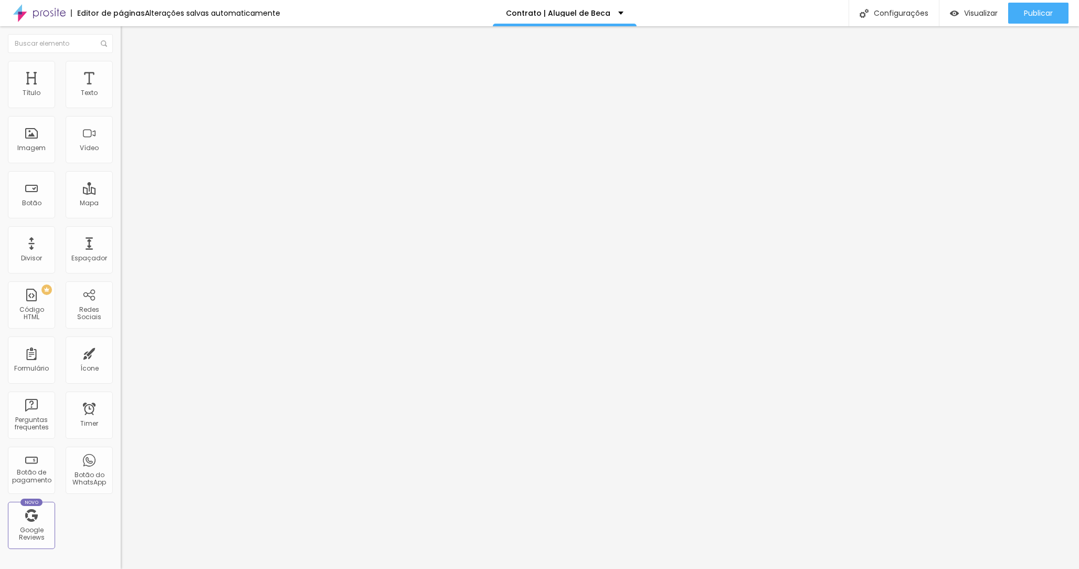
type input "Whatsapp"
type input "Confira se o número está correto"
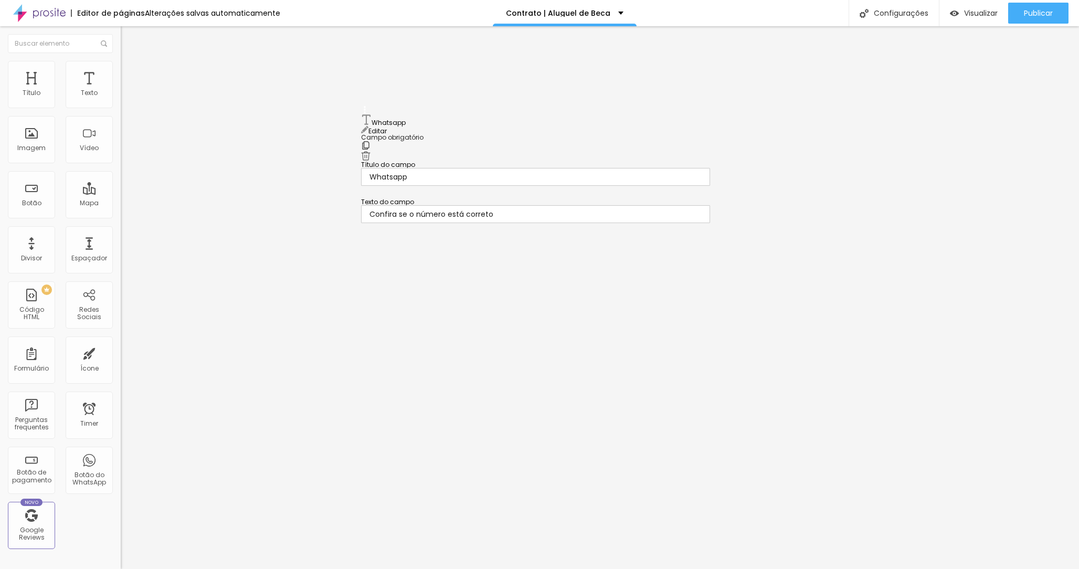
scroll to position [51, 0]
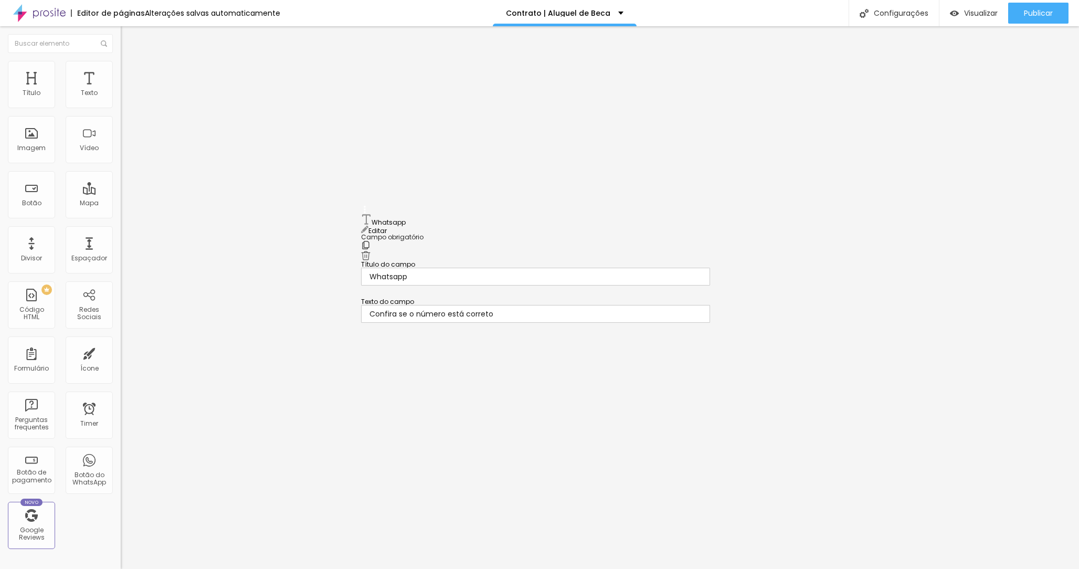
drag, startPoint x: 364, startPoint y: 325, endPoint x: 368, endPoint y: 216, distance: 108.7
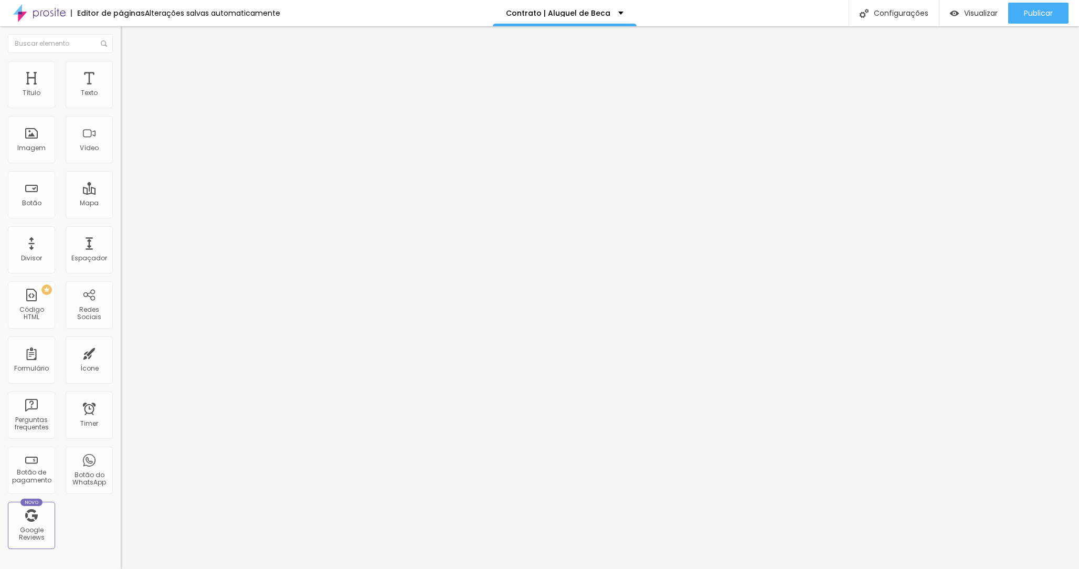
click at [1024, 13] on span "Publicar" at bounding box center [1038, 13] width 29 height 8
click at [121, 101] on button "button" at bounding box center [128, 95] width 15 height 11
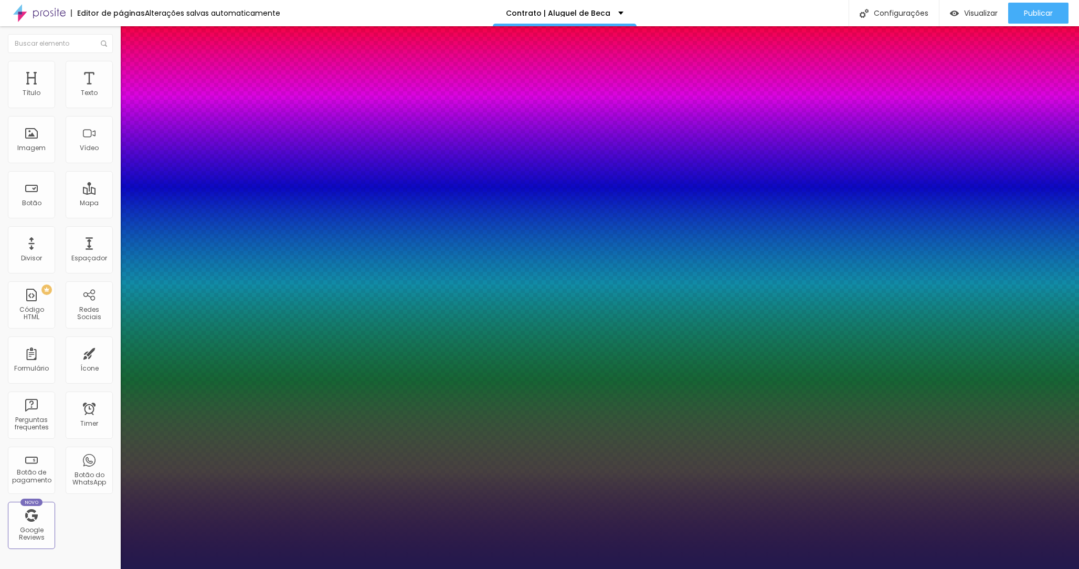
type input "1"
type input "22"
type input "1"
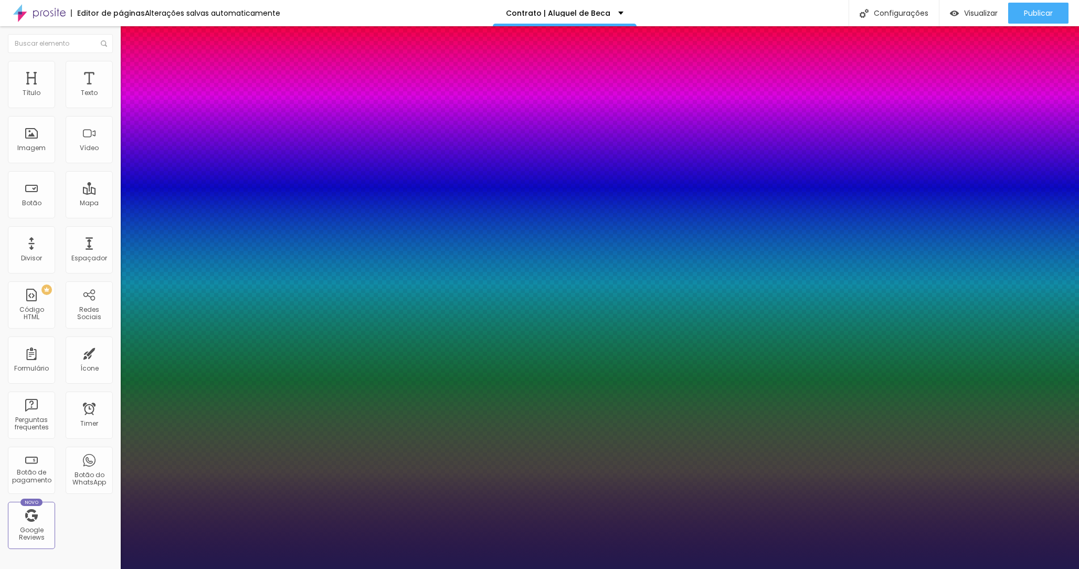
drag, startPoint x: 136, startPoint y: 248, endPoint x: 113, endPoint y: 243, distance: 23.6
drag, startPoint x: 60, startPoint y: 114, endPoint x: 64, endPoint y: 95, distance: 18.8
click at [60, 568] on div at bounding box center [539, 569] width 1079 height 0
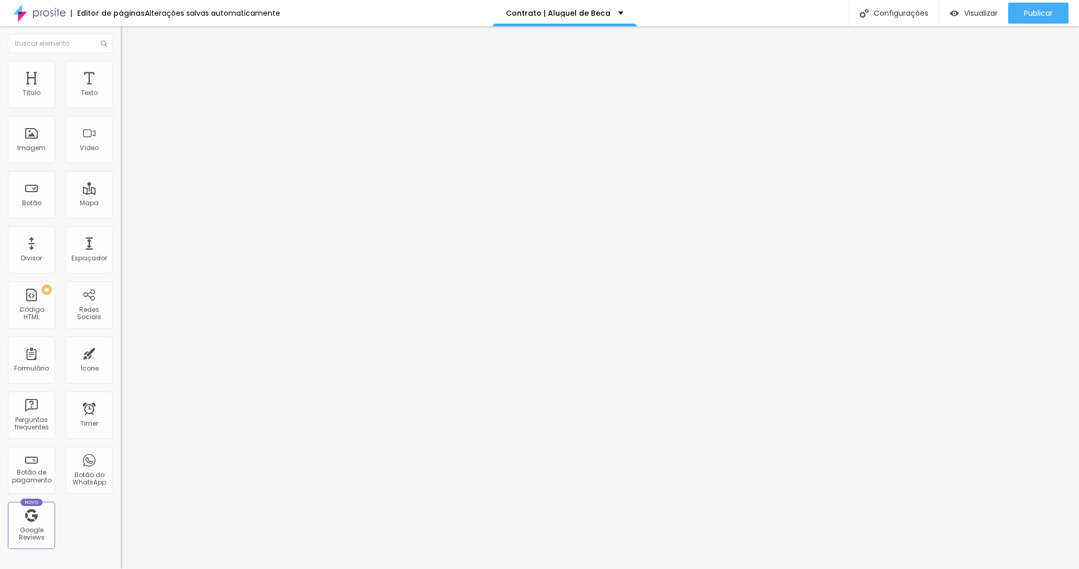
click at [130, 72] on span "Avançado" at bounding box center [147, 67] width 35 height 9
drag, startPoint x: 35, startPoint y: 104, endPoint x: 34, endPoint y: 120, distance: 15.7
click at [121, 193] on input "range" at bounding box center [155, 197] width 68 height 8
drag, startPoint x: 33, startPoint y: 122, endPoint x: 52, endPoint y: 123, distance: 19.4
click at [121, 342] on input "range" at bounding box center [155, 346] width 68 height 8
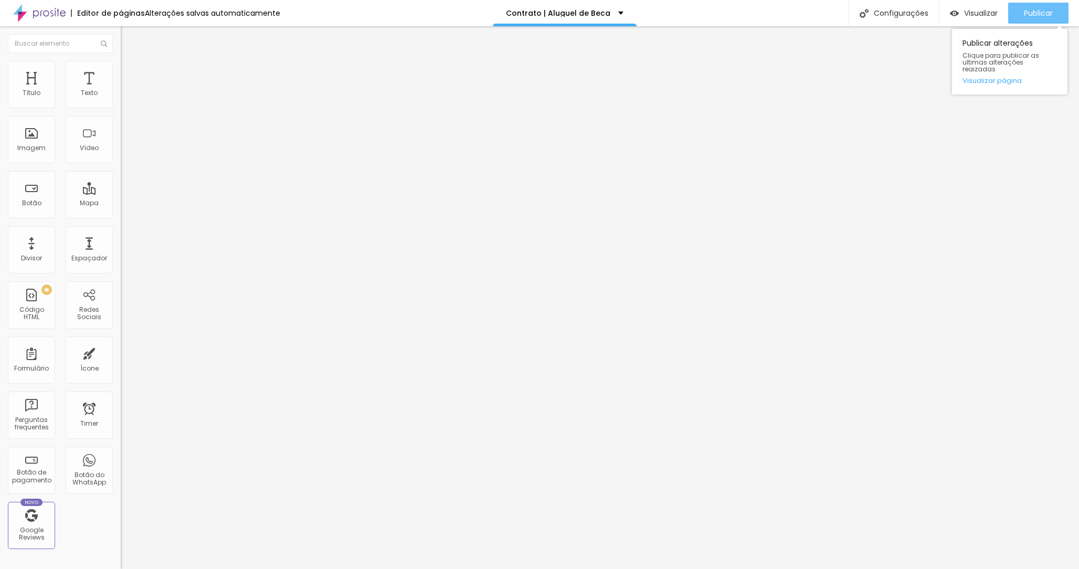
click at [1025, 15] on span "Publicar" at bounding box center [1038, 13] width 29 height 8
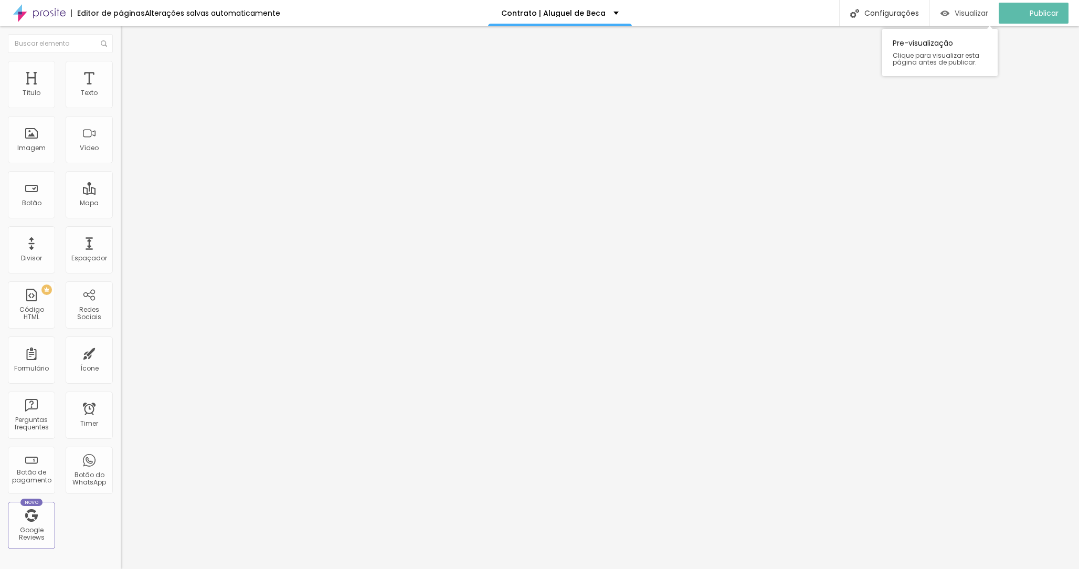
click at [969, 13] on span "Visualizar" at bounding box center [971, 13] width 34 height 8
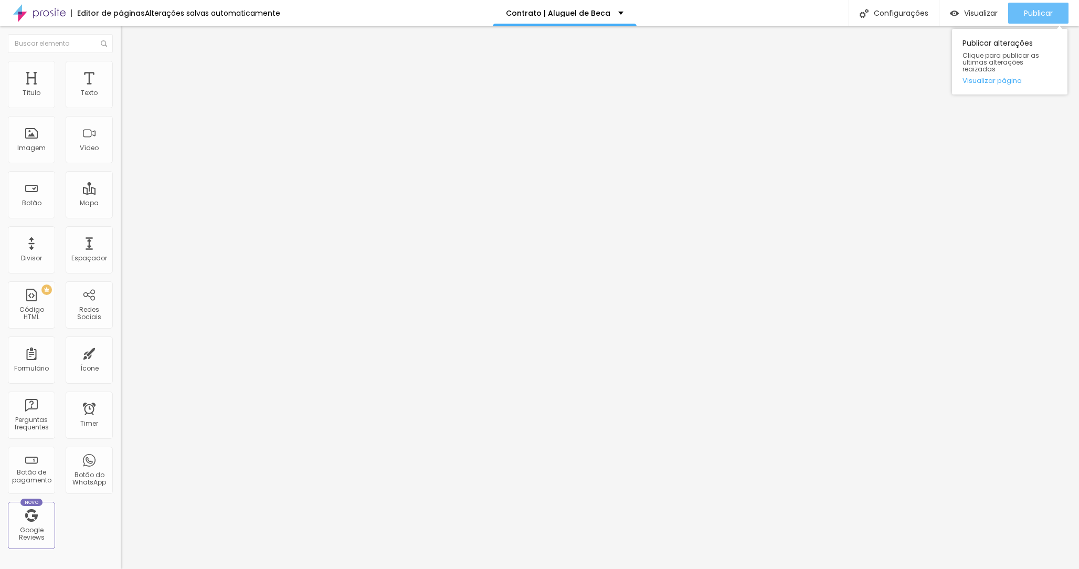
click at [1035, 9] on span "Publicar" at bounding box center [1038, 13] width 29 height 8
click at [121, 106] on img at bounding box center [124, 109] width 6 height 6
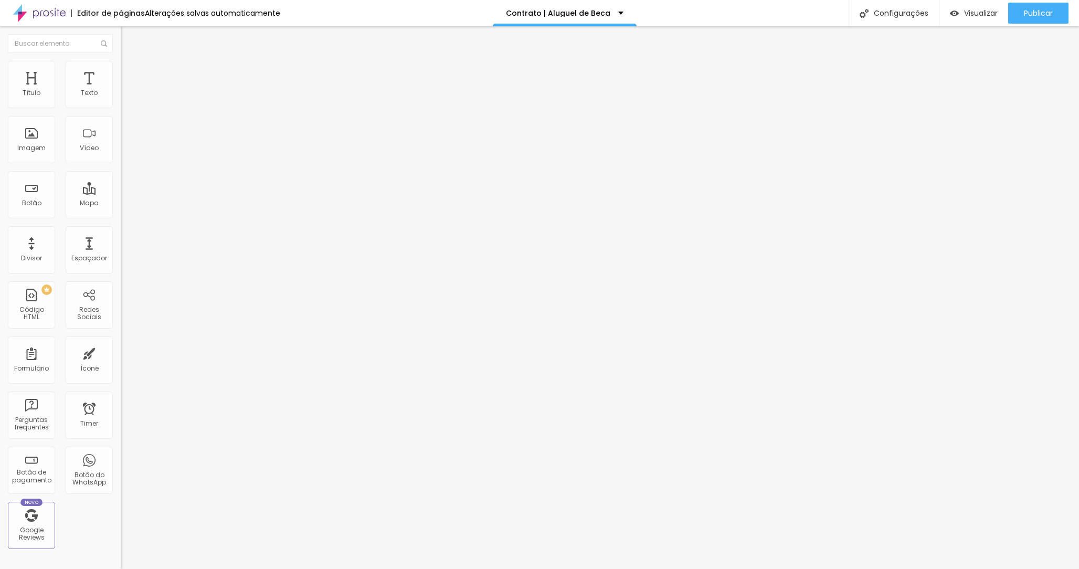
paste input "confirma que está de acordo com todas as cláusulas que regem este contrato"
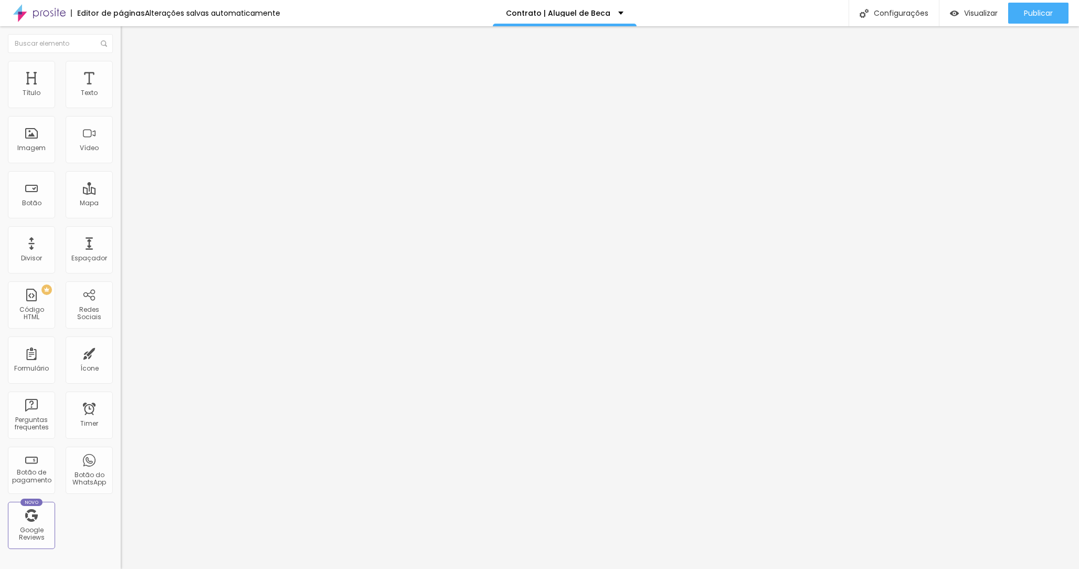
drag, startPoint x: 430, startPoint y: 339, endPoint x: 336, endPoint y: 337, distance: 93.9
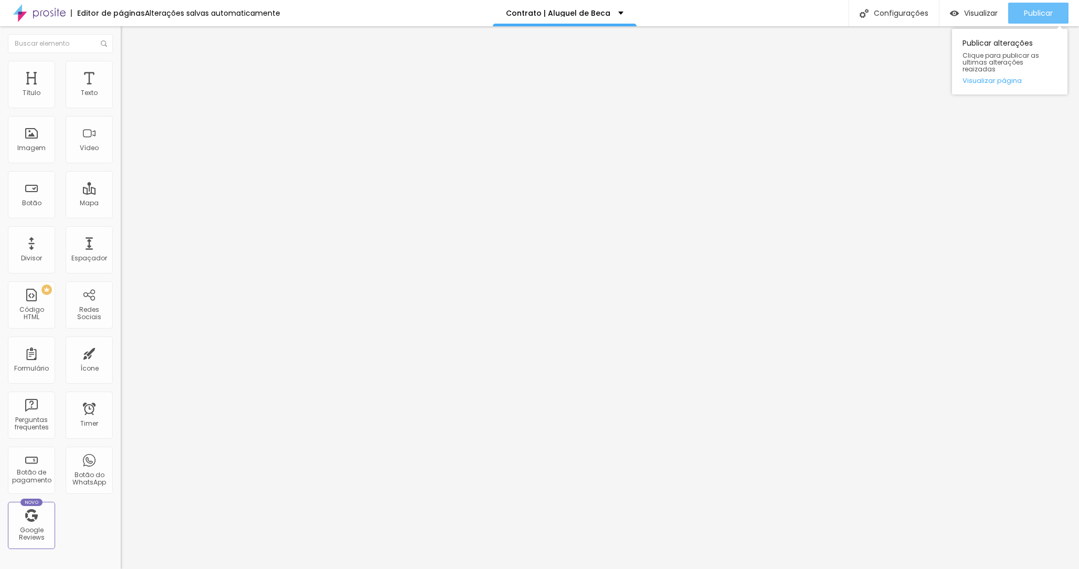
click at [1032, 14] on span "Publicar" at bounding box center [1038, 13] width 29 height 8
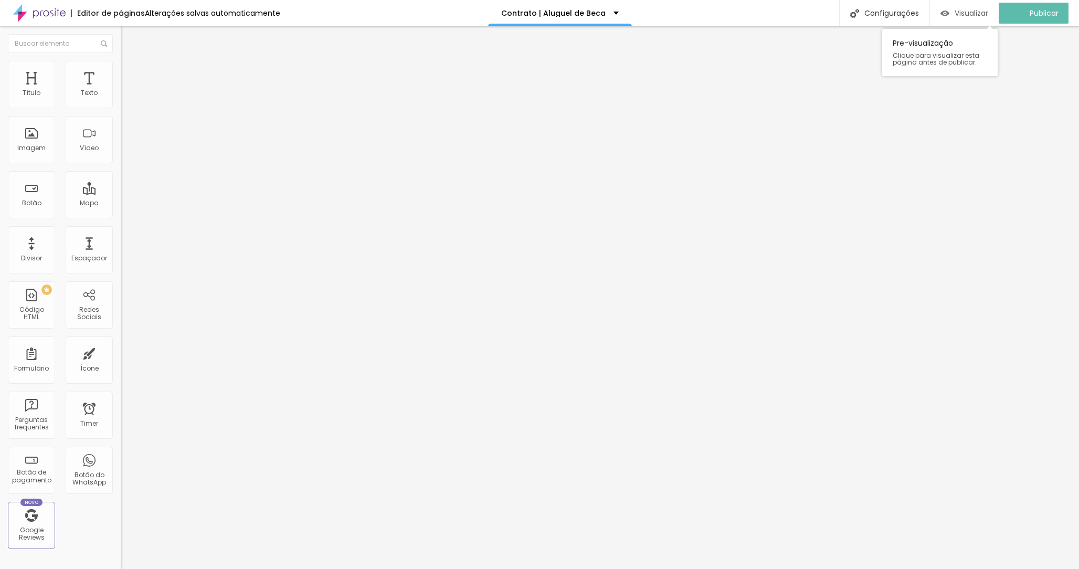
click at [975, 11] on span "Visualizar" at bounding box center [971, 13] width 34 height 8
click at [121, 106] on img at bounding box center [124, 109] width 6 height 6
